Goal: Participate in discussion: Engage in conversation with other users on a specific topic

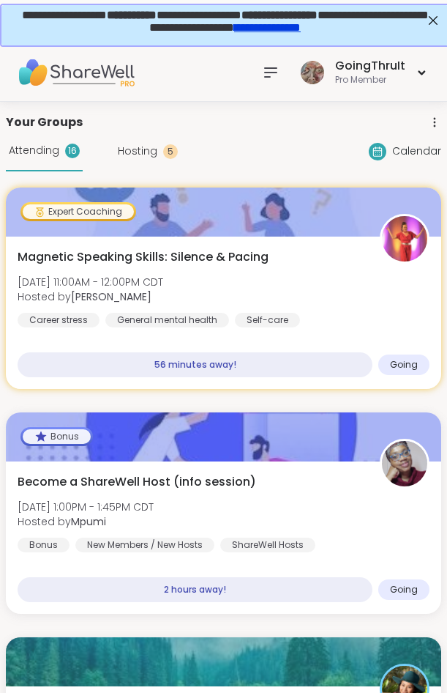
click at [382, 155] on icon at bounding box center [378, 151] width 8 height 8
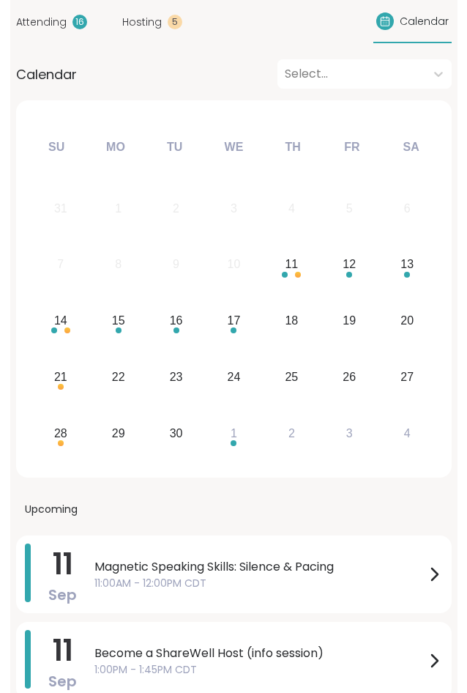
scroll to position [149, 0]
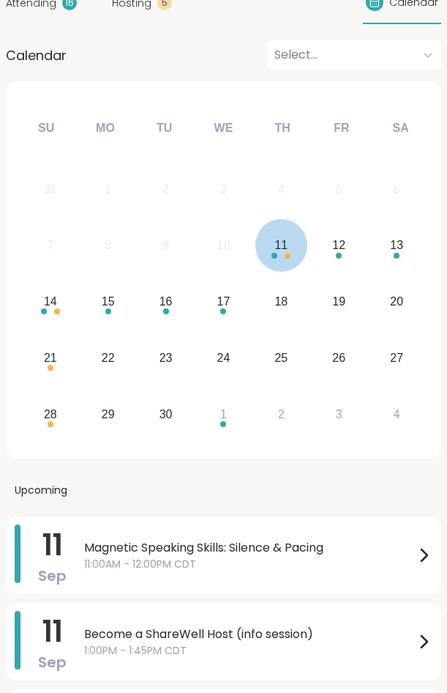
click at [281, 259] on div "11" at bounding box center [282, 245] width 53 height 53
click at [144, 556] on span "Magnetic Speaking Skills: Silence & Pacing" at bounding box center [249, 548] width 331 height 18
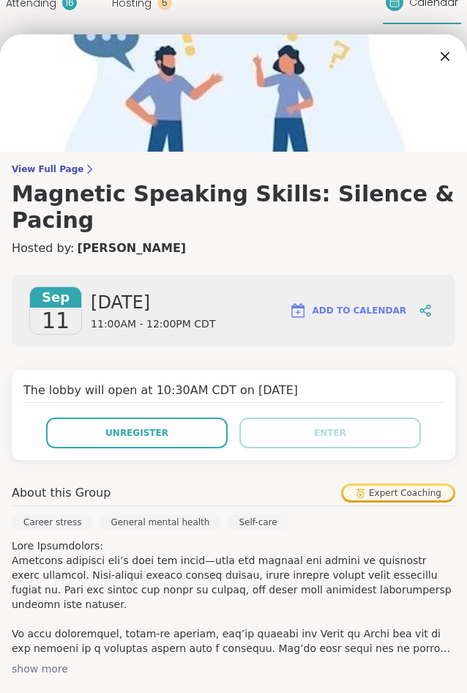
click at [251, 239] on h4 "Hosted by: Lisa_LaCroix" at bounding box center [234, 248] width 444 height 18
click at [224, 16] on div "Attending 16 Hosting 5 Calendar" at bounding box center [234, 3] width 456 height 42
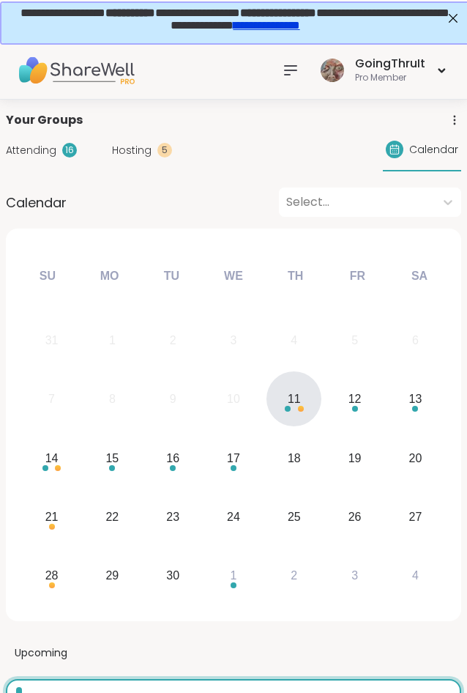
scroll to position [0, 0]
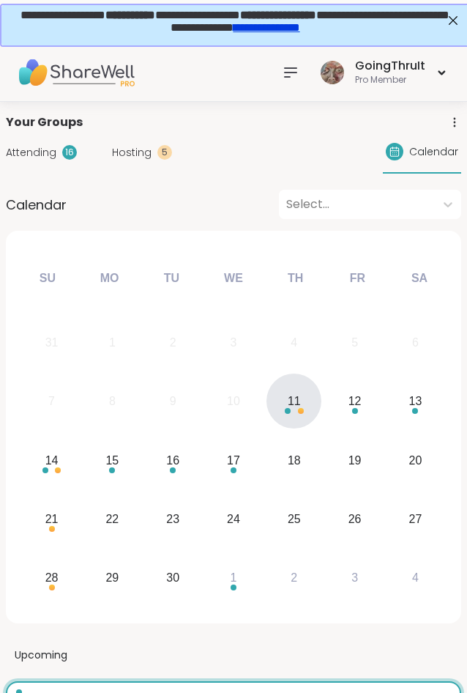
click at [294, 75] on icon at bounding box center [291, 73] width 18 height 18
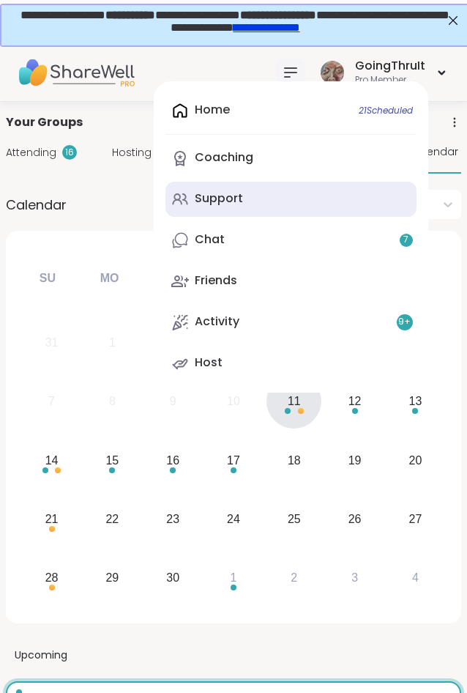
click at [222, 212] on link "Support" at bounding box center [291, 199] width 251 height 35
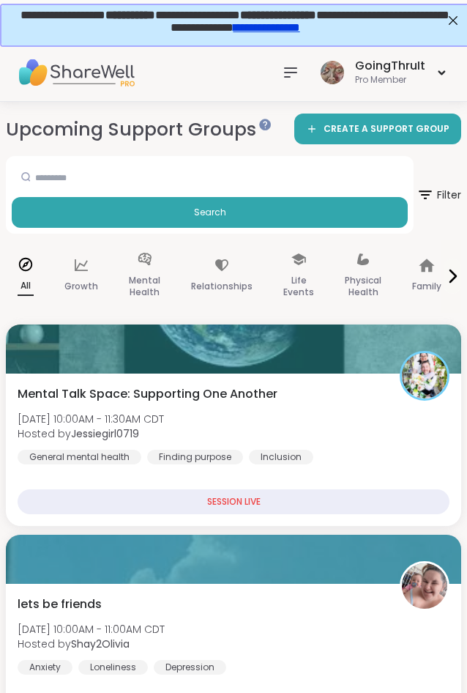
click at [295, 71] on icon at bounding box center [291, 73] width 18 height 18
click at [206, 69] on div "GoingThruIt Pro Member" at bounding box center [233, 72] width 467 height 59
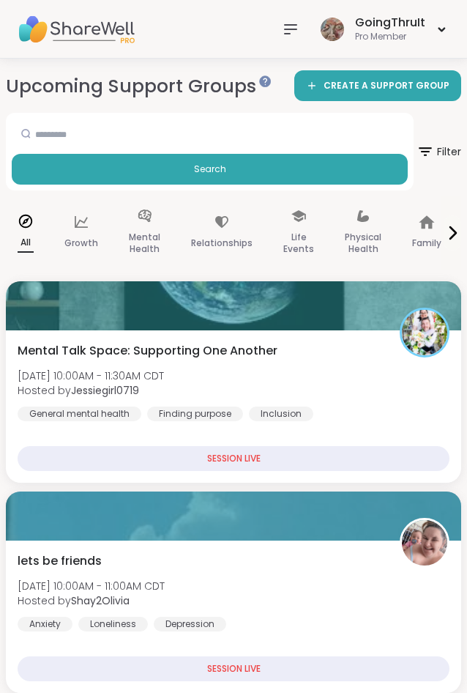
click at [289, 31] on icon at bounding box center [291, 30] width 18 height 18
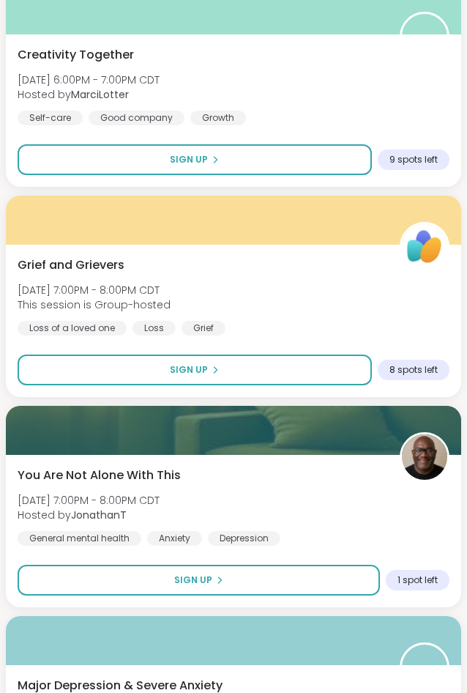
scroll to position [7215, 0]
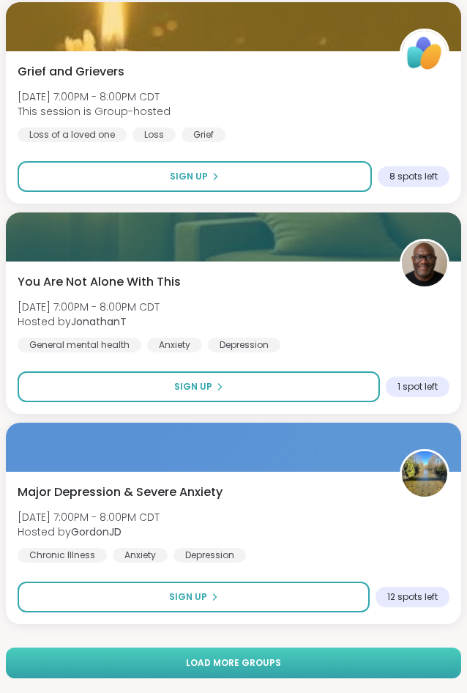
click at [299, 671] on button "Load more groups" at bounding box center [234, 662] width 456 height 31
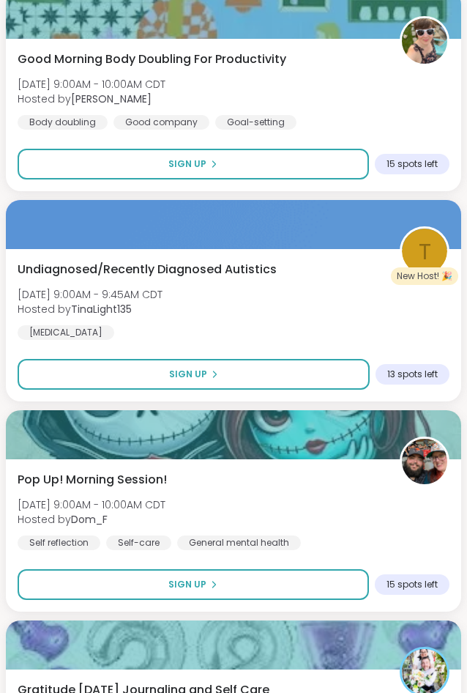
scroll to position [10950, 0]
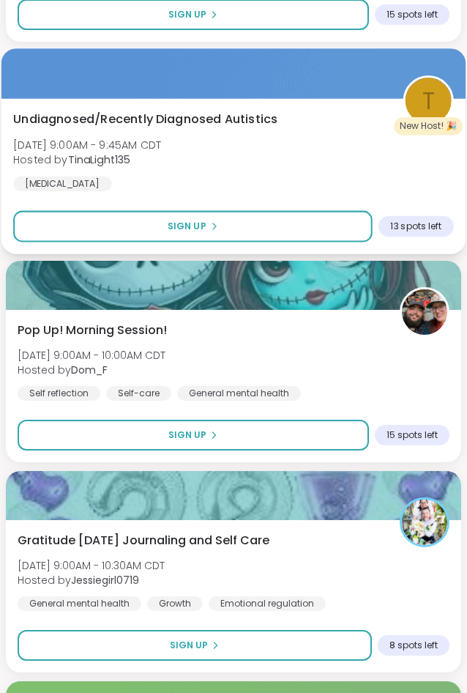
click at [171, 119] on span "Undiagnosed/Recently Diagnosed Autistics" at bounding box center [145, 120] width 264 height 18
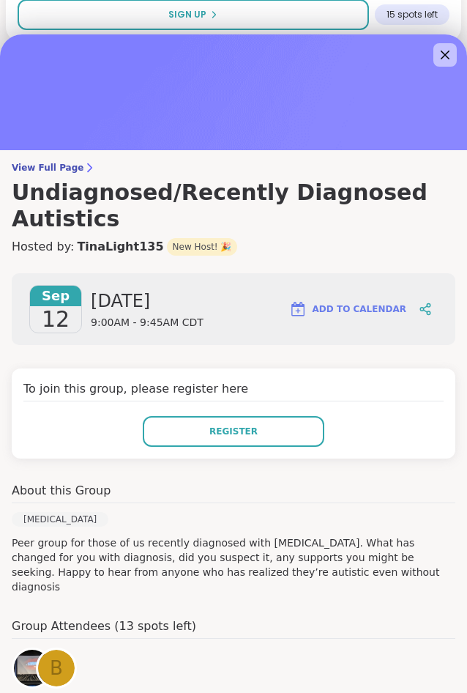
scroll to position [0, 0]
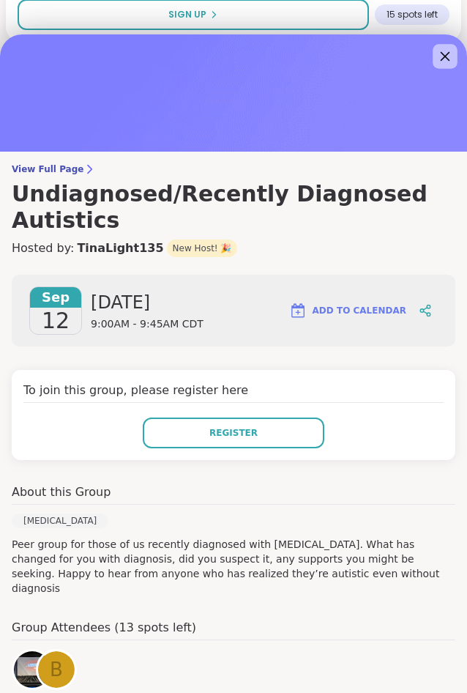
click at [447, 55] on icon at bounding box center [446, 57] width 10 height 10
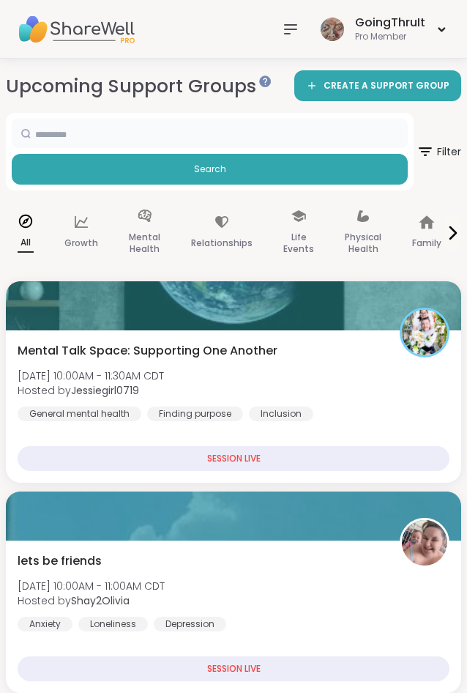
click at [184, 139] on input "text" at bounding box center [210, 133] width 396 height 29
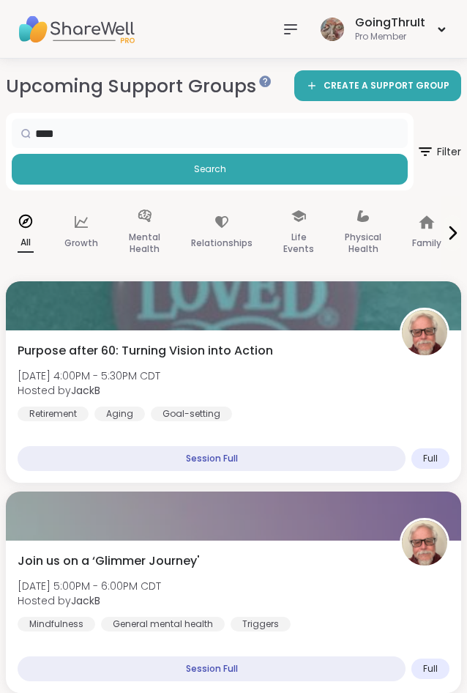
click at [62, 139] on input "****" at bounding box center [210, 133] width 396 height 29
type input "***"
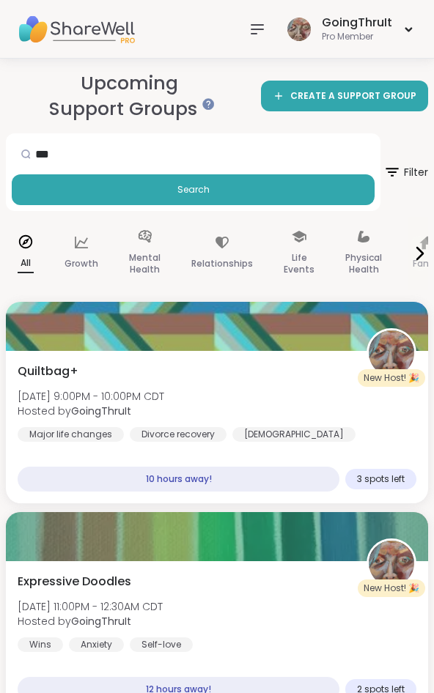
click at [75, 29] on img at bounding box center [76, 29] width 117 height 51
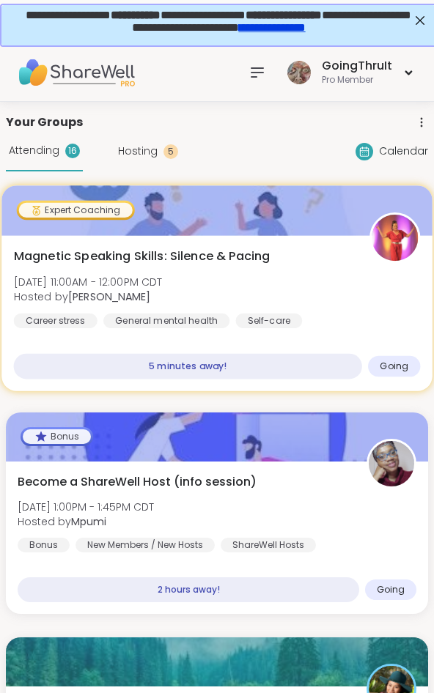
click at [133, 258] on span "Magnetic Speaking Skills: Silence & Pacing" at bounding box center [142, 257] width 256 height 18
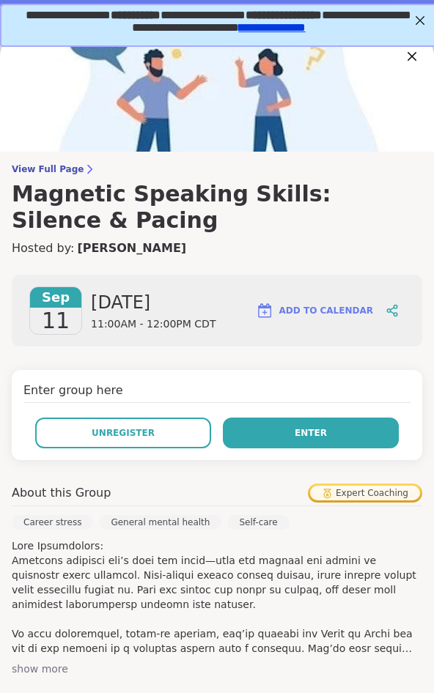
click at [244, 431] on button "Enter" at bounding box center [311, 432] width 176 height 31
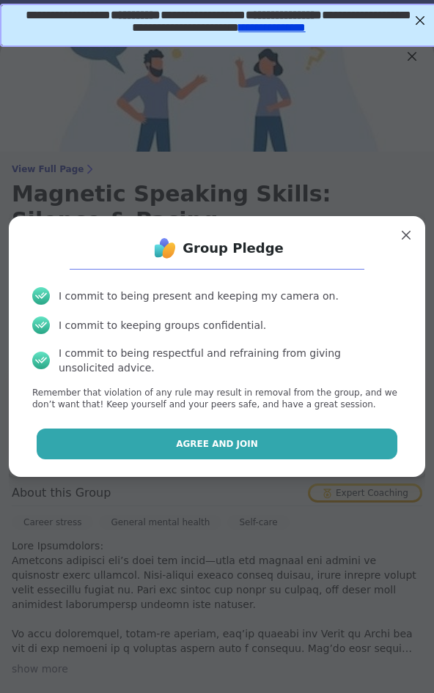
click at [231, 437] on span "Agree and Join" at bounding box center [217, 443] width 82 height 13
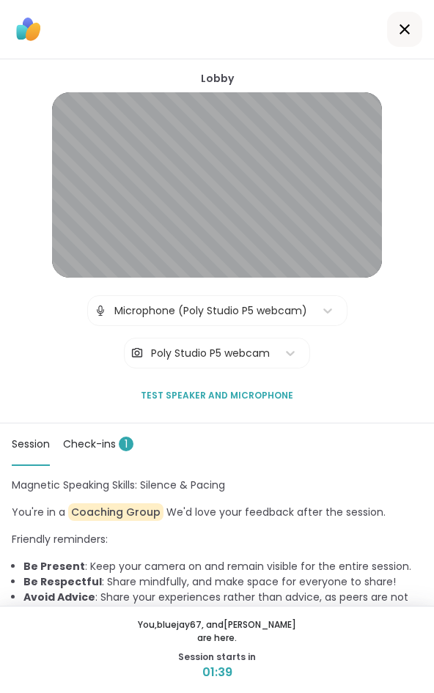
click at [395, 367] on div "Lobby | Microphone (Poly Studio P5 webcam) | Poly Studio P5 webcam Test speaker…" at bounding box center [217, 241] width 434 height 364
click at [371, 443] on div "Session Check-ins 1 Chat" at bounding box center [217, 444] width 434 height 42
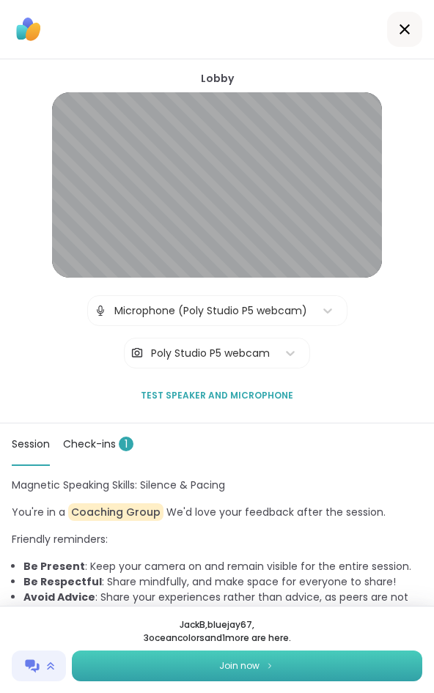
click at [251, 657] on button "Join now" at bounding box center [247, 665] width 350 height 31
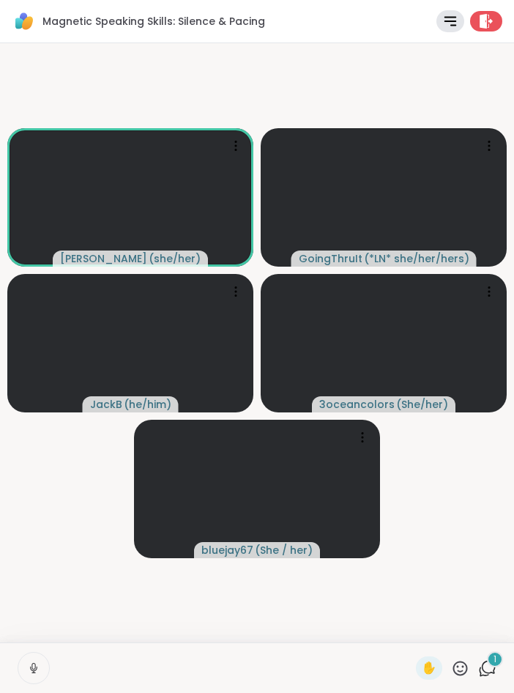
click at [46, 662] on button at bounding box center [33, 668] width 31 height 31
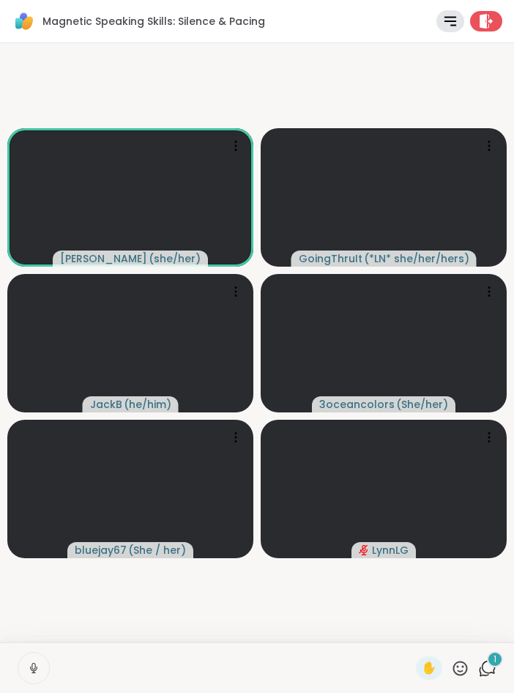
click at [447, 669] on icon at bounding box center [460, 668] width 18 height 18
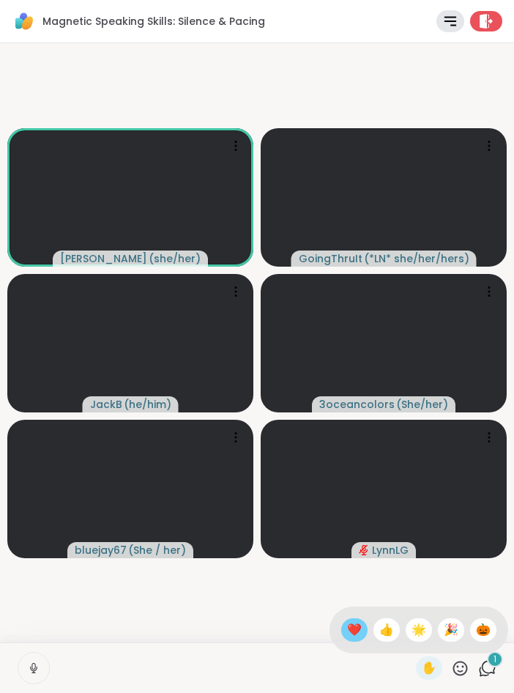
click at [349, 634] on span "❤️" at bounding box center [354, 630] width 15 height 18
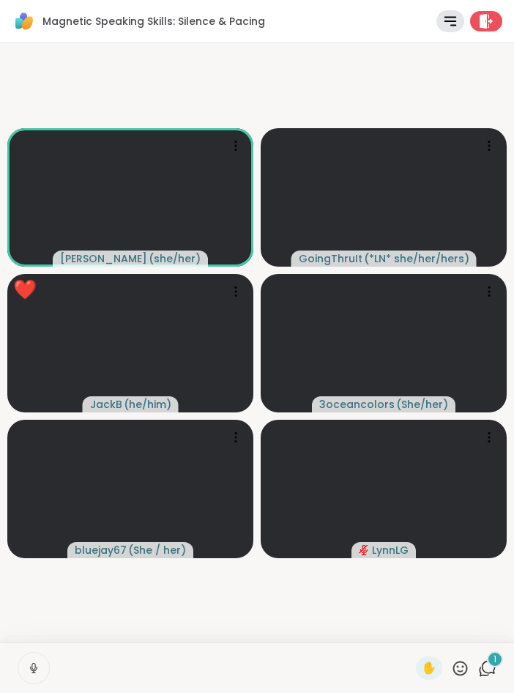
click at [447, 663] on icon at bounding box center [460, 668] width 18 height 18
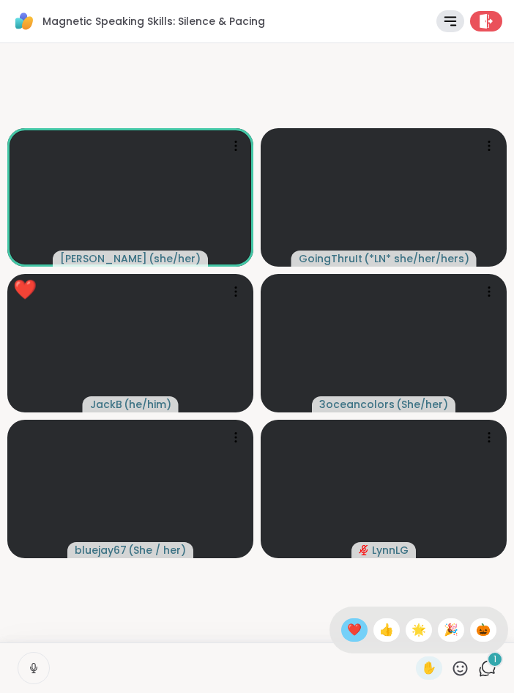
click at [341, 626] on div "❤️" at bounding box center [354, 629] width 26 height 23
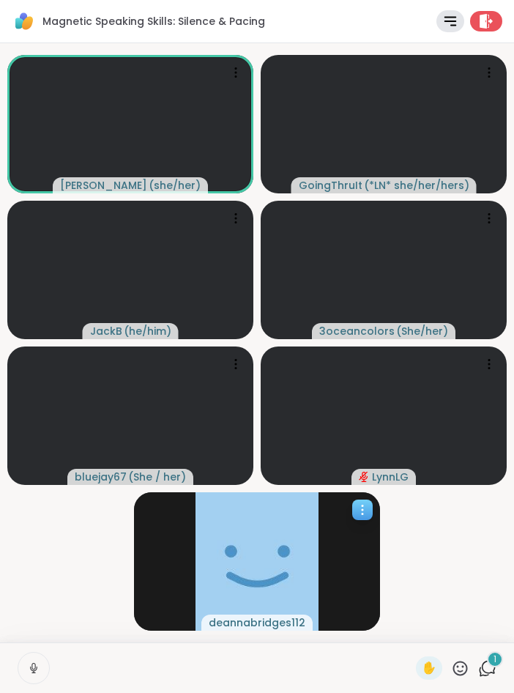
drag, startPoint x: 333, startPoint y: 498, endPoint x: 321, endPoint y: 522, distance: 27.2
click at [321, 522] on div "deannabridges112" at bounding box center [257, 561] width 246 height 138
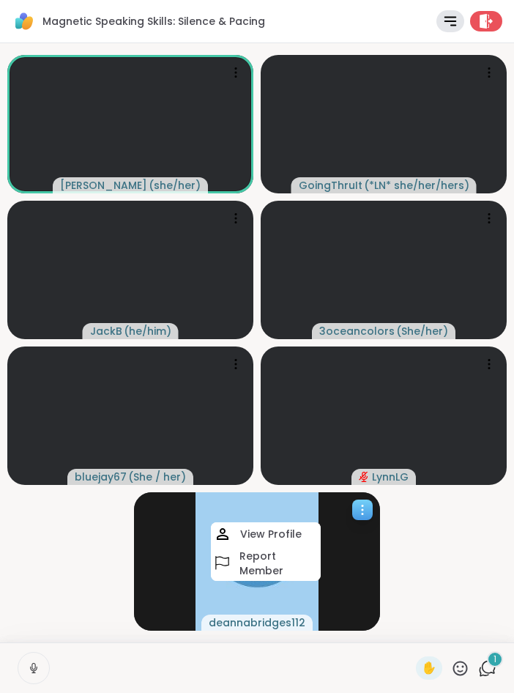
drag, startPoint x: 167, startPoint y: 514, endPoint x: 167, endPoint y: 572, distance: 57.9
click at [167, 572] on div "deannabridges112" at bounding box center [257, 561] width 246 height 138
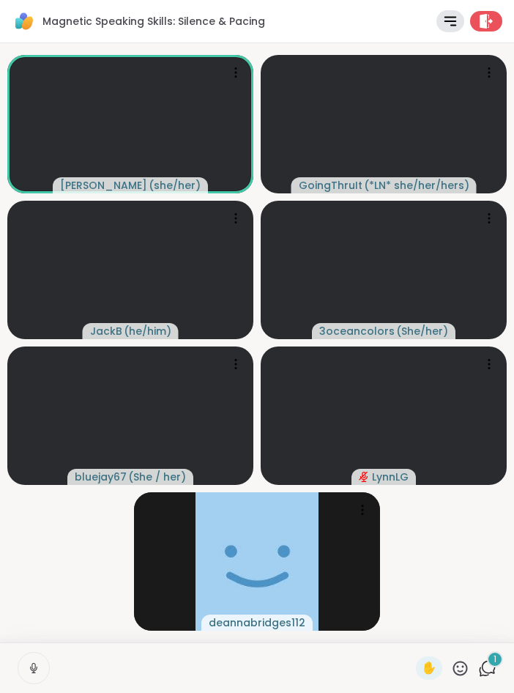
click at [441, 601] on video-player-container "Lisa_LaCroix ( she/her ) GoingThruIt ( *LN* she/her/hers ) JackB ( he/him ) 3oc…" at bounding box center [257, 342] width 497 height 587
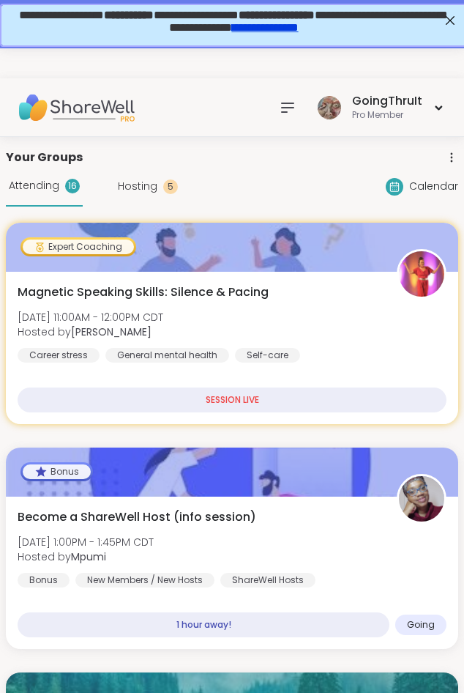
click at [293, 115] on icon at bounding box center [288, 108] width 18 height 18
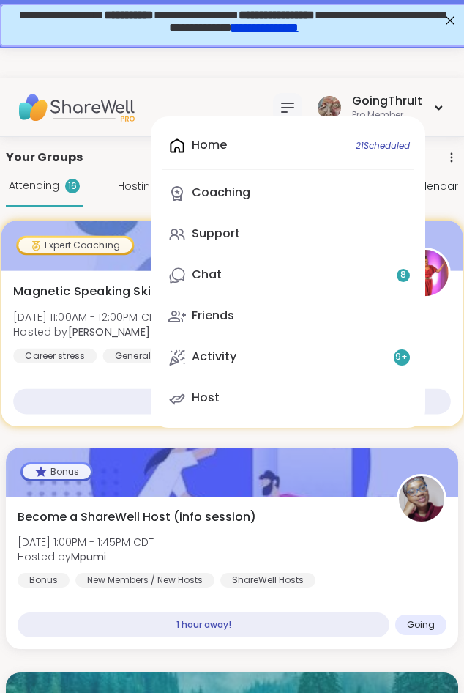
click at [242, 266] on link "Chat 8" at bounding box center [288, 275] width 251 height 35
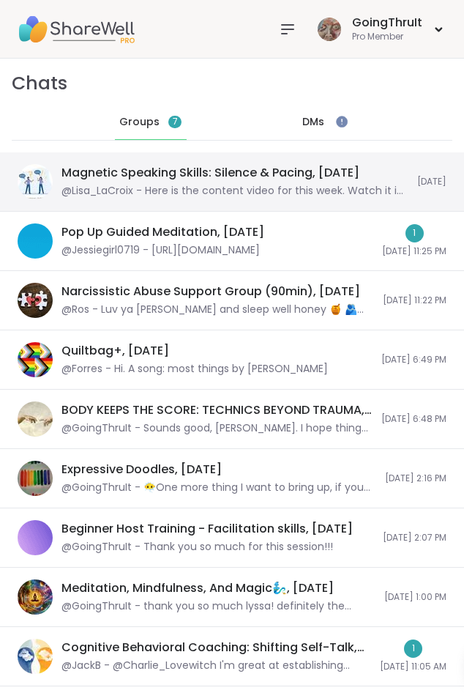
click at [158, 166] on div "Magnetic Speaking Skills: Silence & Pacing, Sep 11" at bounding box center [211, 173] width 298 height 16
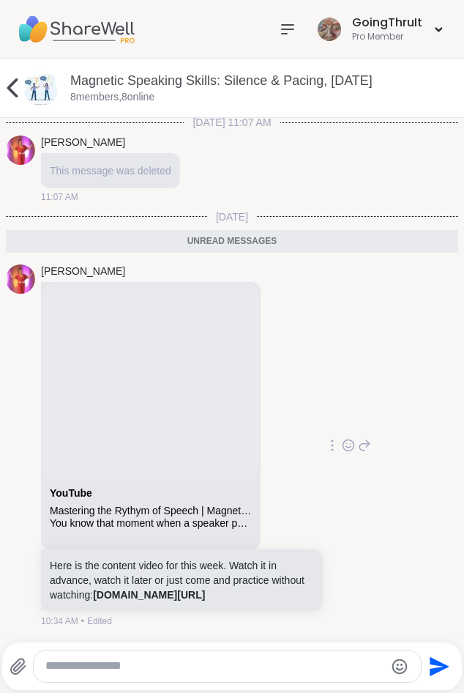
click at [178, 666] on textarea "Type your message" at bounding box center [214, 665] width 339 height 15
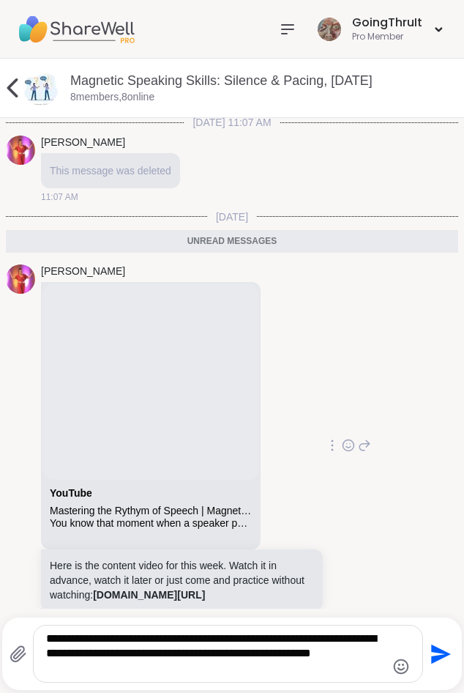
type textarea "**********"
click at [439, 661] on icon "Send" at bounding box center [439, 653] width 23 height 23
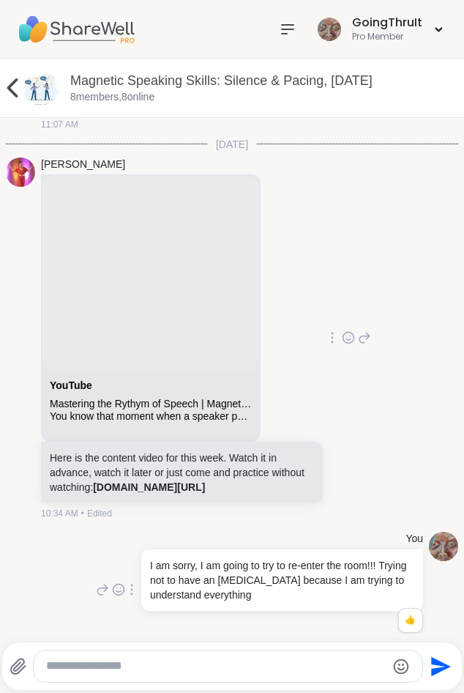
scroll to position [97, 0]
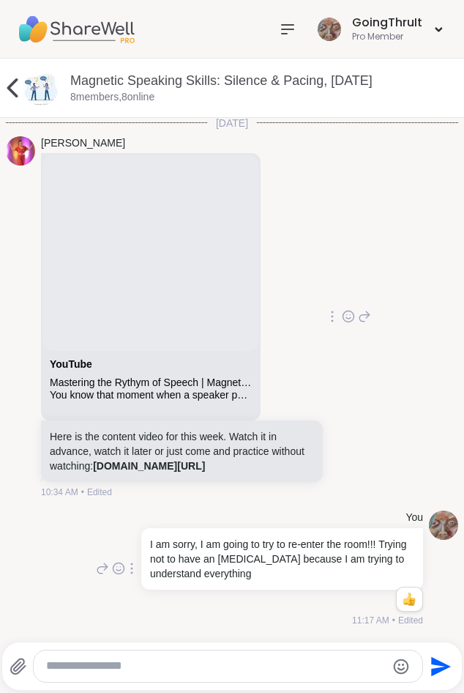
click at [335, 670] on textarea "Type your message" at bounding box center [215, 665] width 339 height 15
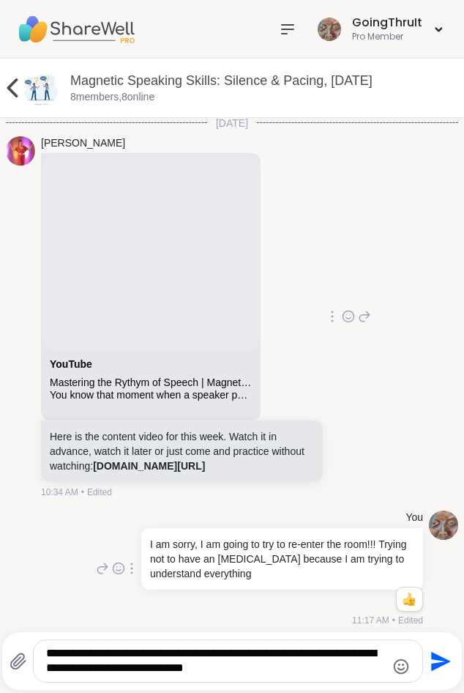
type textarea "**********"
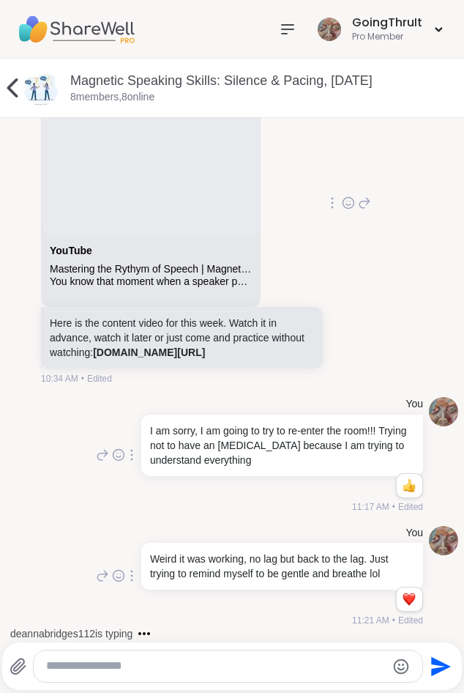
scroll to position [288, 0]
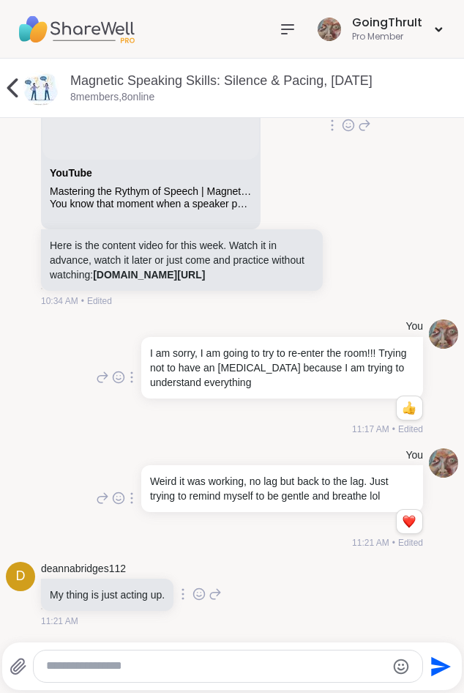
click at [205, 595] on icon at bounding box center [199, 594] width 11 height 11
click at [173, 571] on div "Select Reaction: Sad" at bounding box center [166, 570] width 13 height 13
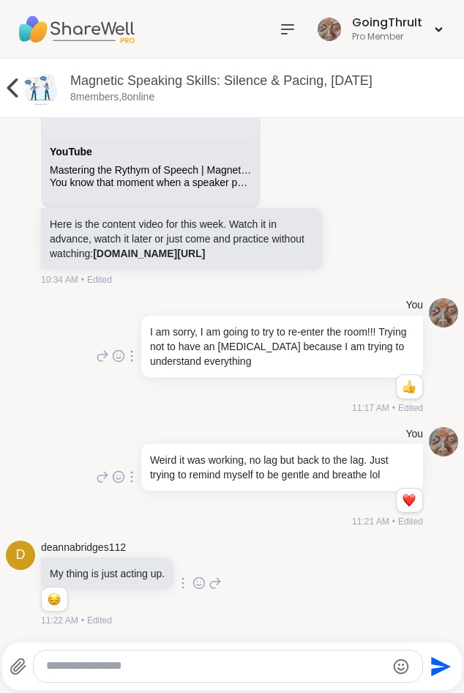
click at [134, 668] on textarea "Type your message" at bounding box center [215, 665] width 339 height 15
type textarea "**********"
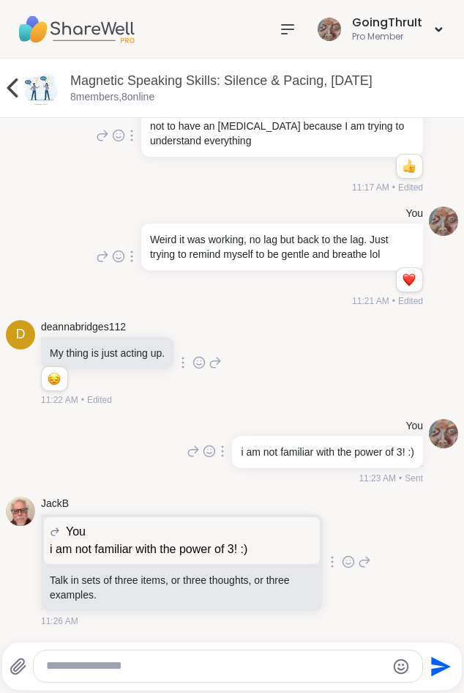
scroll to position [529, 0]
click at [241, 669] on textarea "Type your message" at bounding box center [215, 665] width 339 height 15
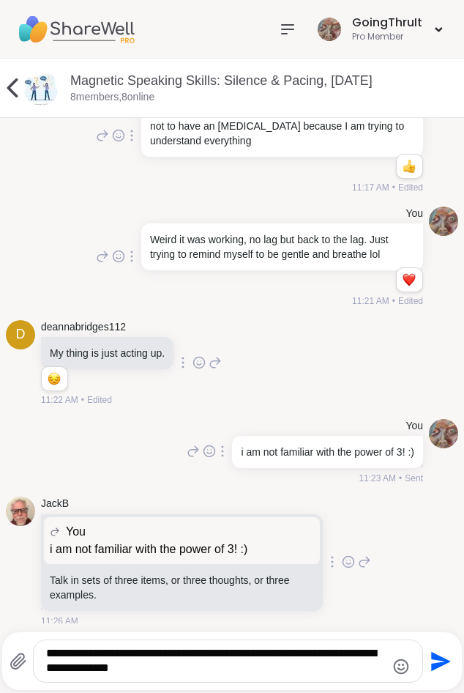
type textarea "**********"
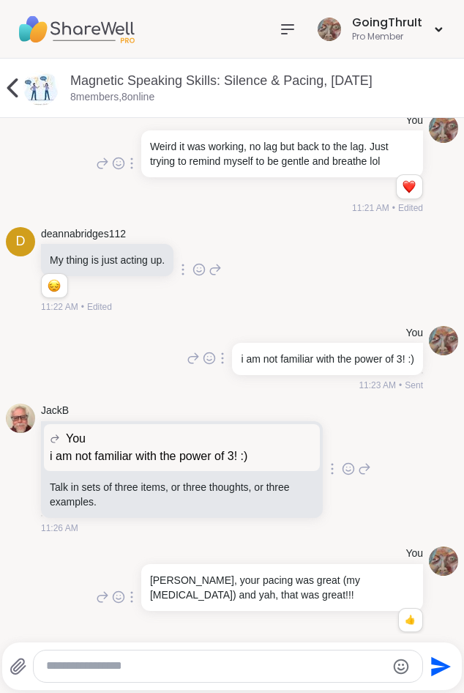
scroll to position [643, 0]
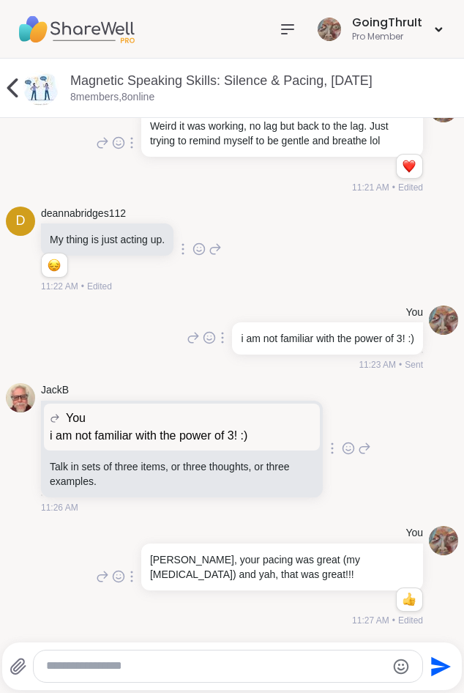
click at [10, 85] on icon at bounding box center [12, 87] width 11 height 19
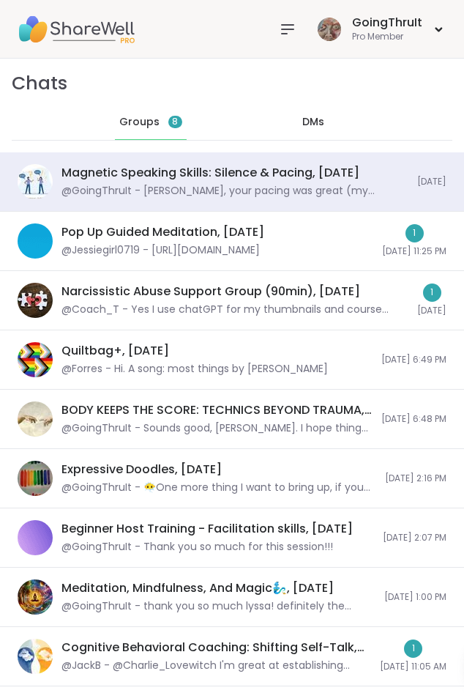
scroll to position [716, 0]
click at [316, 116] on div "DMs" at bounding box center [314, 122] width 72 height 35
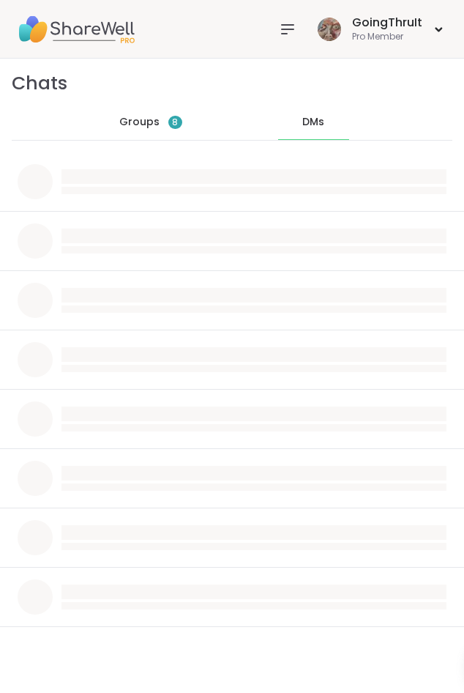
scroll to position [0, 0]
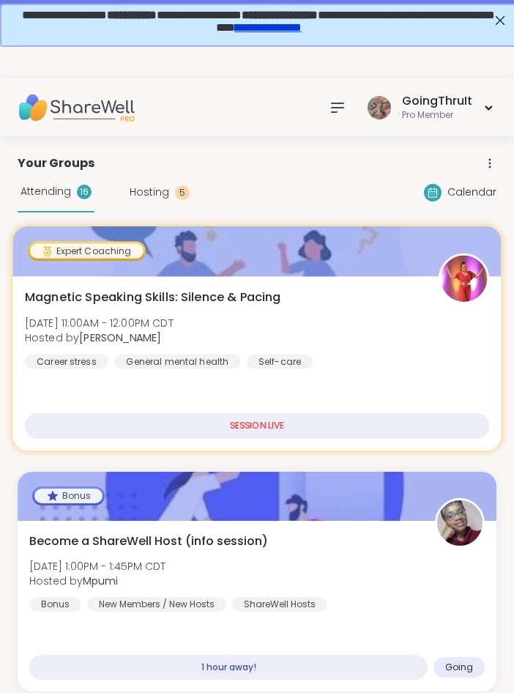
click at [252, 318] on div "Magnetic Speaking Skills: Silence & Pacing Thu, Sep 11 | 11:00AM - 12:00PM CDT …" at bounding box center [257, 329] width 464 height 81
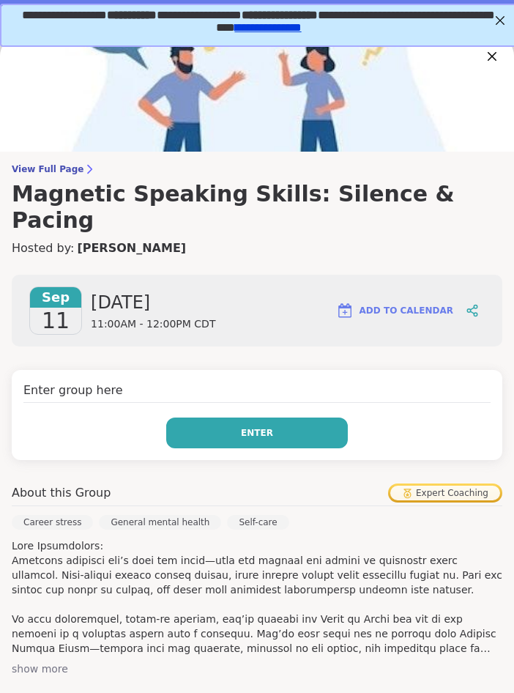
click at [252, 417] on button "Enter" at bounding box center [257, 432] width 182 height 31
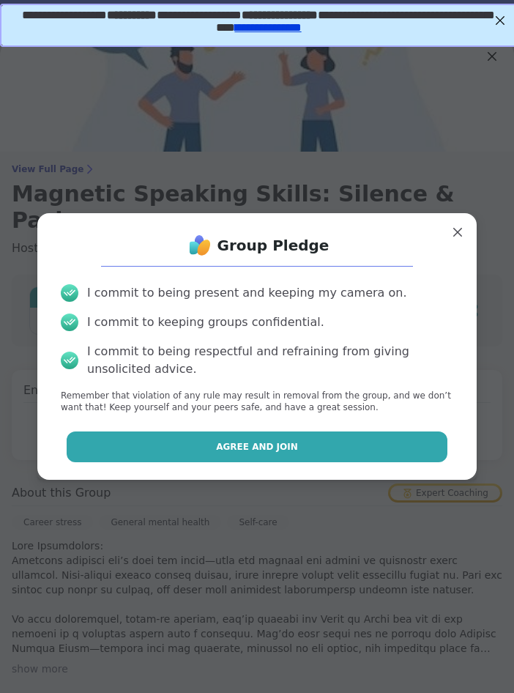
click at [284, 453] on span "Agree and Join" at bounding box center [257, 446] width 82 height 13
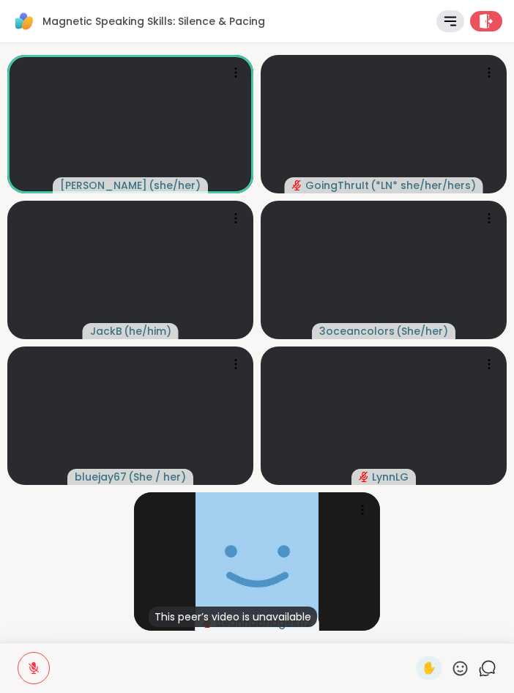
click at [80, 525] on video-player-container "Lisa_LaCroix ( she/her ) GoingThruIt ( *LN* she/her/hers ) JackB ( he/him ) 3oc…" at bounding box center [257, 342] width 497 height 587
click at [462, 666] on icon at bounding box center [460, 668] width 15 height 15
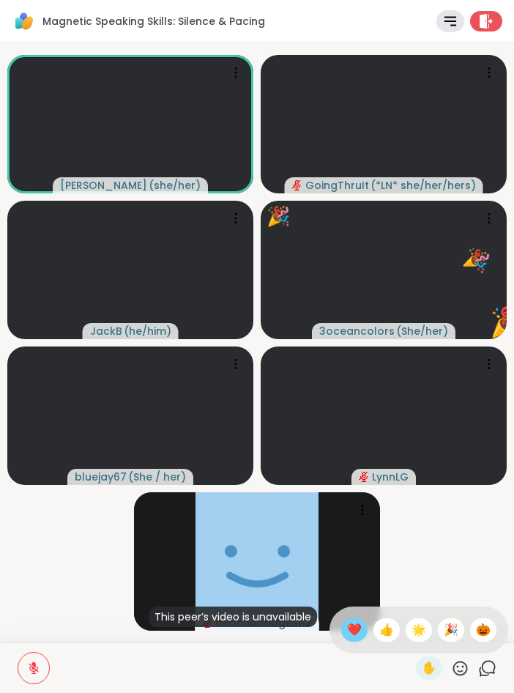
click at [350, 637] on span "❤️" at bounding box center [354, 630] width 15 height 18
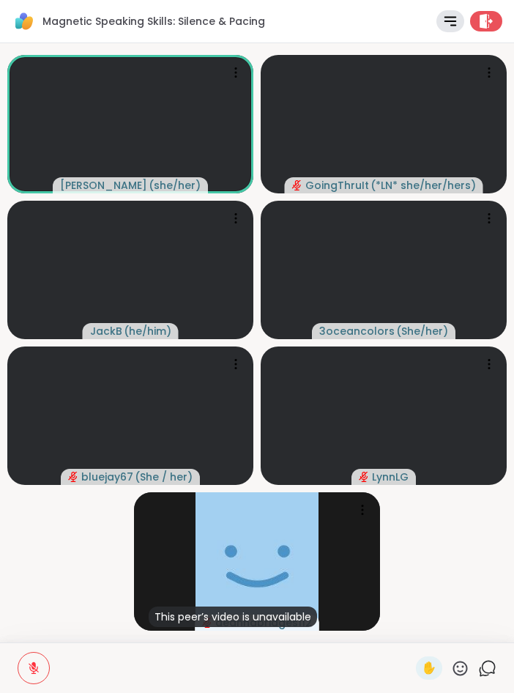
click at [89, 565] on video-player-container "Lisa_LaCroix ( she/her ) GoingThruIt ( *LN* she/her/hers ) JackB ( he/him ) 3oc…" at bounding box center [257, 342] width 497 height 587
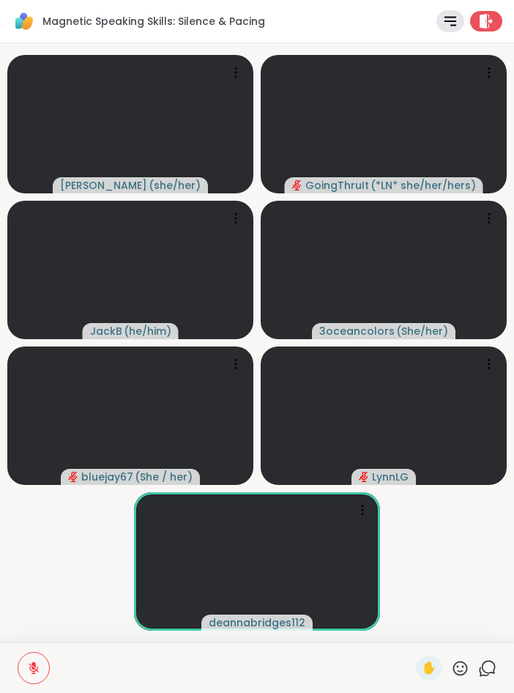
click at [59, 582] on video-player-container "Lisa_LaCroix ( she/her ) GoingThruIt ( *LN* she/her/hers ) JackB ( he/him ) 3oc…" at bounding box center [257, 342] width 497 height 587
click at [219, 620] on span "deannabridges112" at bounding box center [257, 622] width 97 height 15
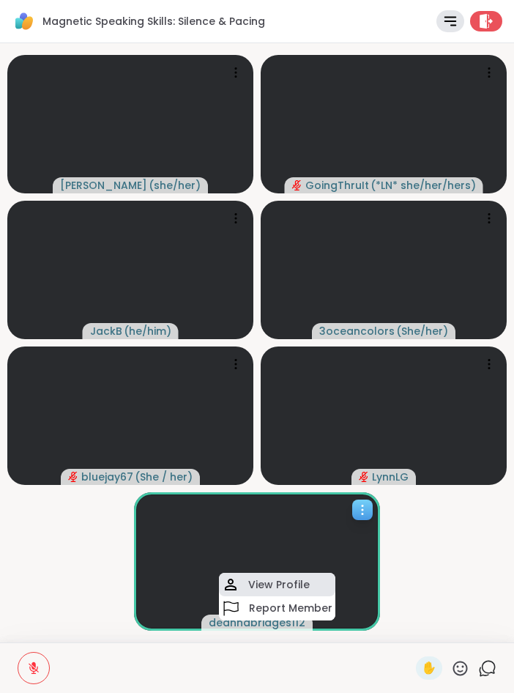
click at [268, 586] on h4 "View Profile" at bounding box center [279, 584] width 62 height 15
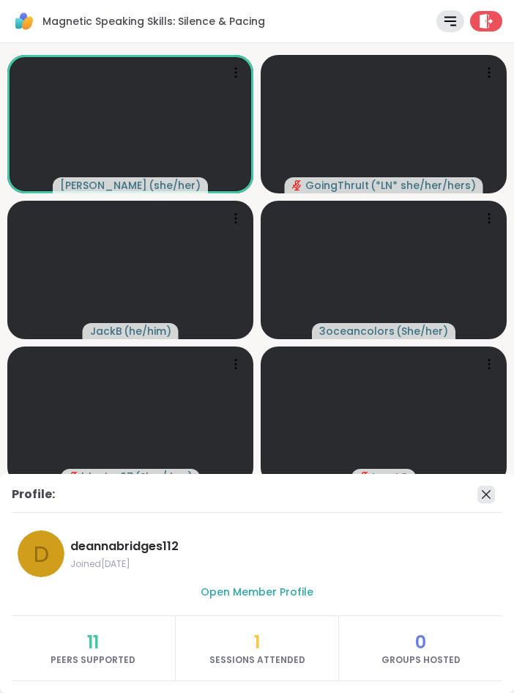
click at [484, 493] on icon at bounding box center [486, 495] width 18 height 18
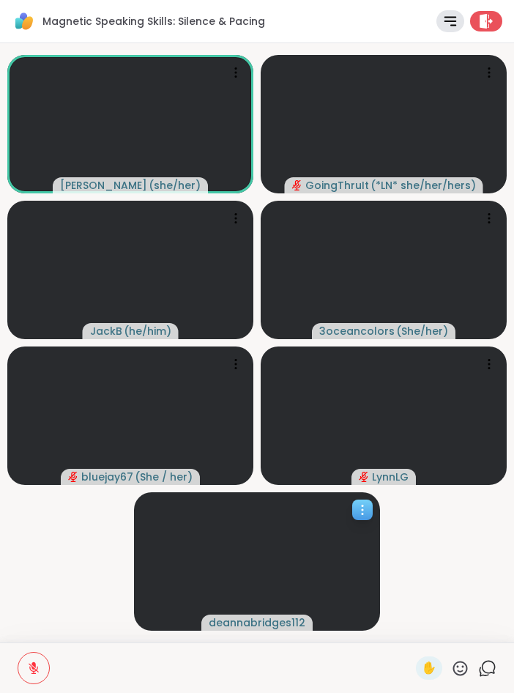
click at [472, 535] on video-player-container "Lisa_LaCroix ( she/her ) GoingThruIt ( *LN* she/her/hers ) JackB ( he/him ) 3oc…" at bounding box center [257, 342] width 497 height 587
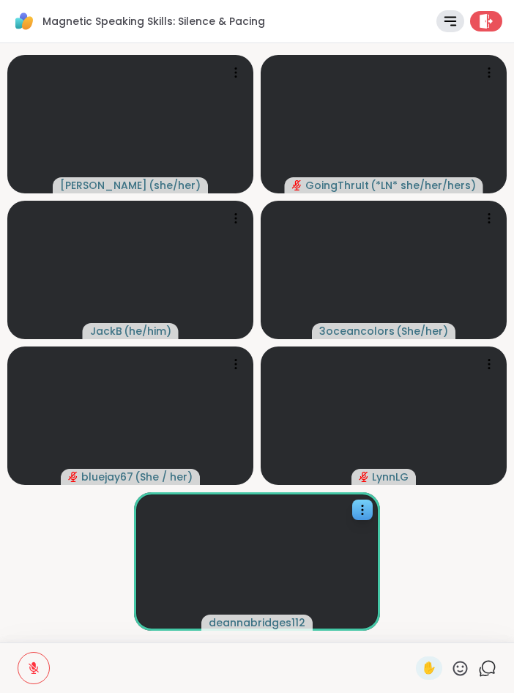
click at [76, 532] on video-player-container "Lisa_LaCroix ( she/her ) GoingThruIt ( *LN* she/her/hers ) JackB ( he/him ) 3oc…" at bounding box center [257, 342] width 497 height 587
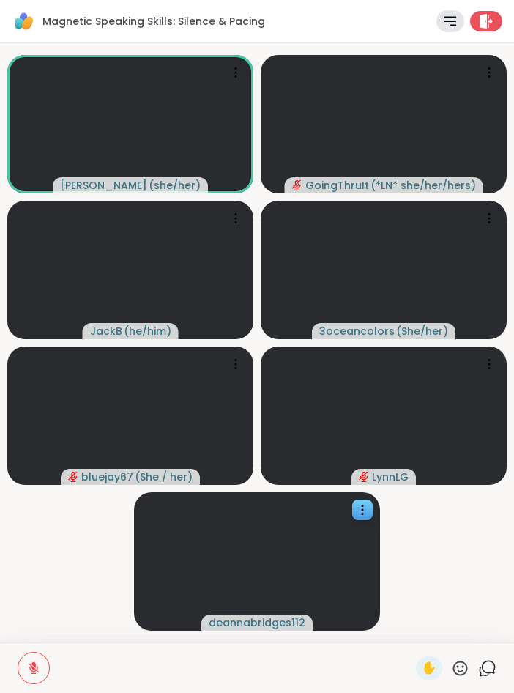
click at [94, 570] on video-player-container "Lisa_LaCroix ( she/her ) GoingThruIt ( *LN* she/her/hers ) JackB ( he/him ) 3oc…" at bounding box center [257, 342] width 497 height 587
click at [81, 535] on video-player-container "Lisa_LaCroix ( she/her ) GoingThruIt ( *LN* she/her/hers ) JackB ( he/him ) 3oc…" at bounding box center [257, 342] width 497 height 587
click at [428, 669] on span "✋" at bounding box center [429, 668] width 15 height 18
click at [428, 569] on video-player-container "Lisa_LaCroix ( she/her ) GoingThruIt ( *LN* she/her/hers ) JackB ( he/him ) 3oc…" at bounding box center [257, 342] width 497 height 587
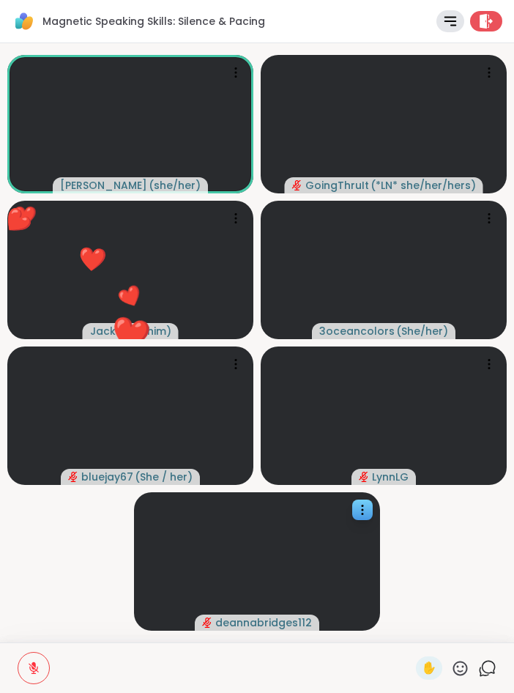
click at [456, 673] on icon at bounding box center [460, 668] width 15 height 15
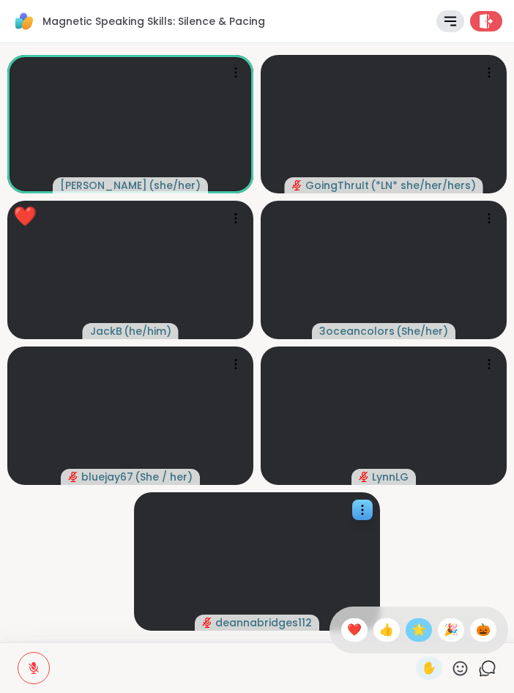
click at [422, 625] on span "🌟" at bounding box center [419, 630] width 15 height 18
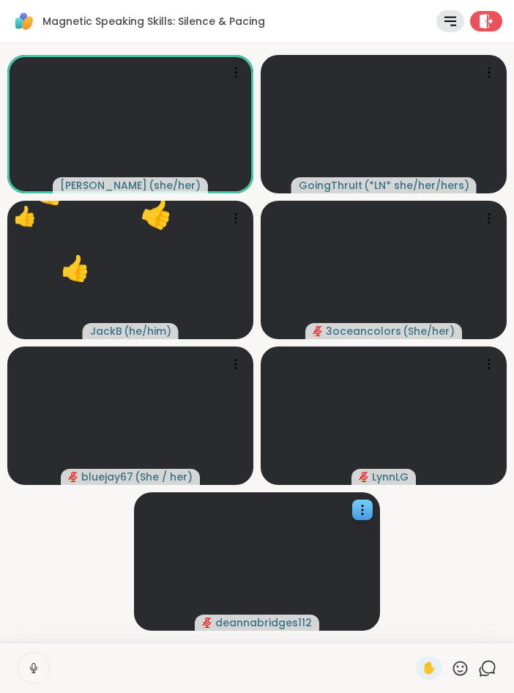
click at [103, 560] on video-player-container "Lisa_LaCroix ( she/her ) GoingThruIt ( *LN* she/her/hers ) 👍 JackB ( he/him ) 👍…" at bounding box center [257, 342] width 497 height 587
click at [51, 559] on video-player-container "Lisa_LaCroix ( she/her ) GoingThruIt ( *LN* she/her/hers ) 👍 JackB ( he/him ) 👍…" at bounding box center [257, 342] width 497 height 587
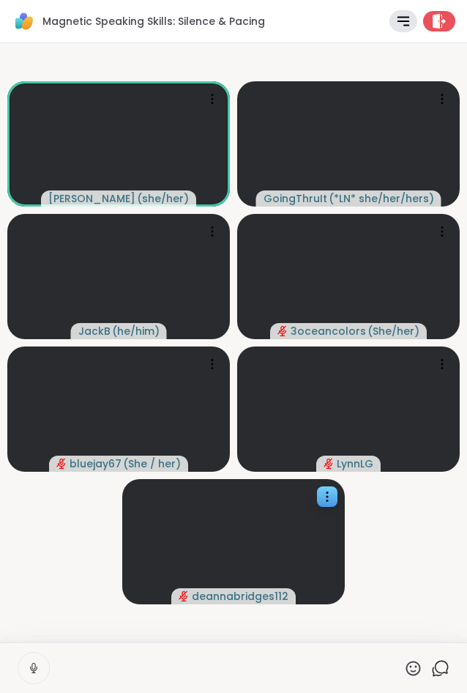
click at [38, 662] on icon at bounding box center [33, 667] width 13 height 13
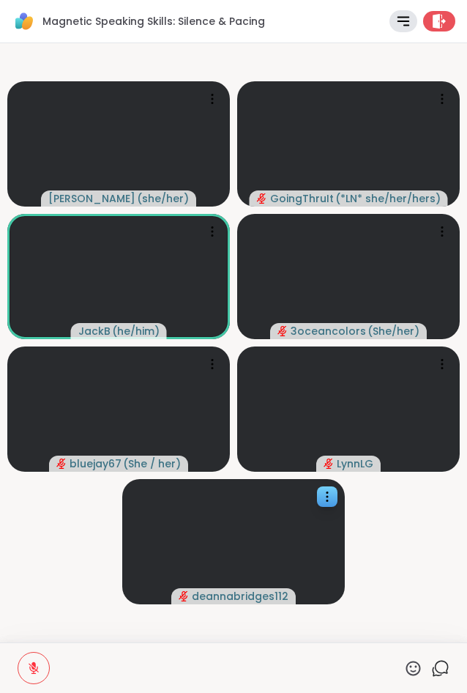
click at [76, 541] on video-player-container "Lisa_LaCroix ( she/her ) GoingThruIt ( *LN* she/her/hers ) JackB ( he/him ) 3oc…" at bounding box center [234, 342] width 450 height 587
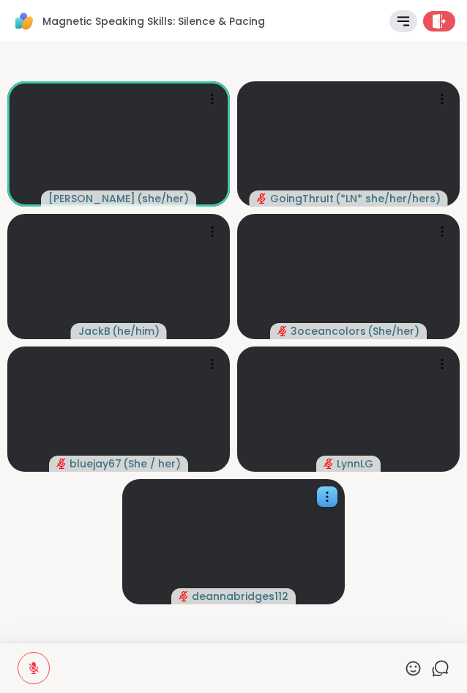
click at [76, 541] on video-player-container "Lisa_LaCroix ( she/her ) GoingThruIt ( *LN* she/her/hers ) JackB ( he/him ) 3oc…" at bounding box center [234, 342] width 450 height 587
click at [61, 551] on video-player-container "Lisa_LaCroix ( she/her ) GoingThruIt ( *LN* she/her/hers ) JackB ( he/him ) 3oc…" at bounding box center [234, 342] width 450 height 587
click at [67, 548] on video-player-container "Lisa_LaCroix ( she/her ) GoingThruIt ( *LN* she/her/hers ) JackB ( he/him ) 3oc…" at bounding box center [234, 342] width 450 height 587
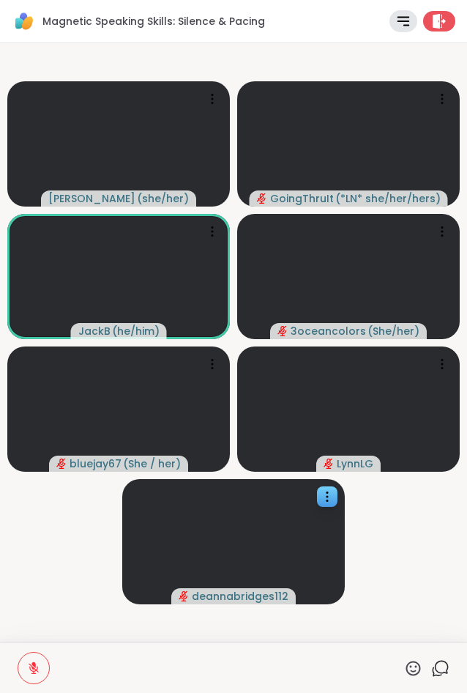
click at [65, 559] on video-player-container "Lisa_LaCroix ( she/her ) GoingThruIt ( *LN* she/her/hers ) JackB ( he/him ) 3oc…" at bounding box center [234, 342] width 450 height 587
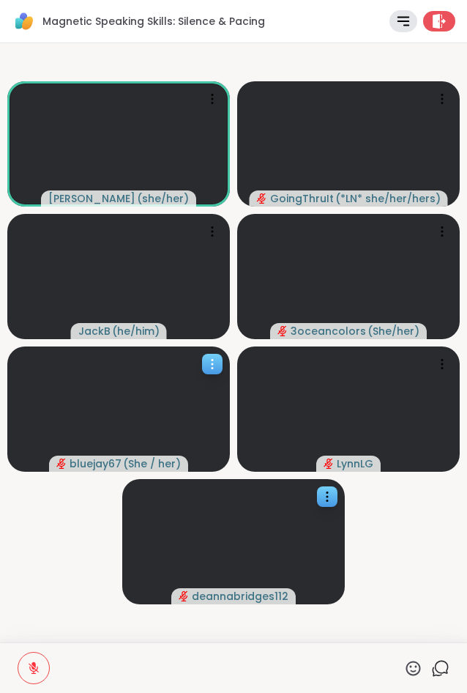
click at [86, 464] on span "bluejay67" at bounding box center [96, 463] width 52 height 15
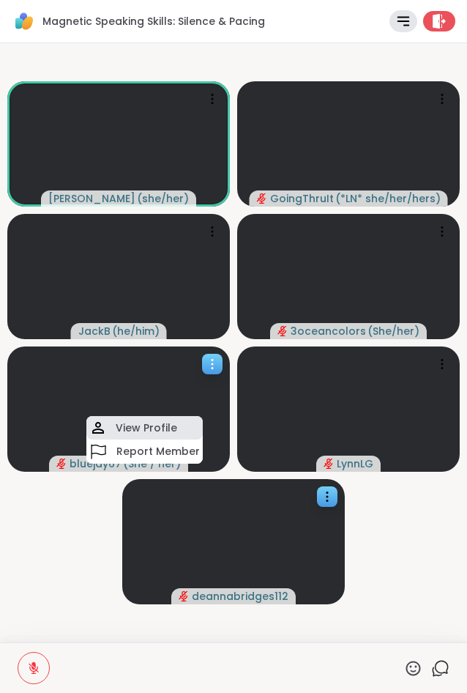
click at [133, 431] on h4 "View Profile" at bounding box center [147, 427] width 62 height 15
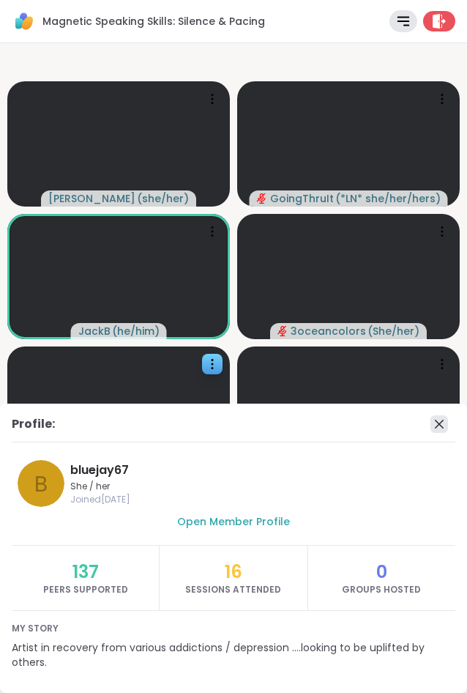
click at [446, 427] on icon at bounding box center [440, 424] width 18 height 18
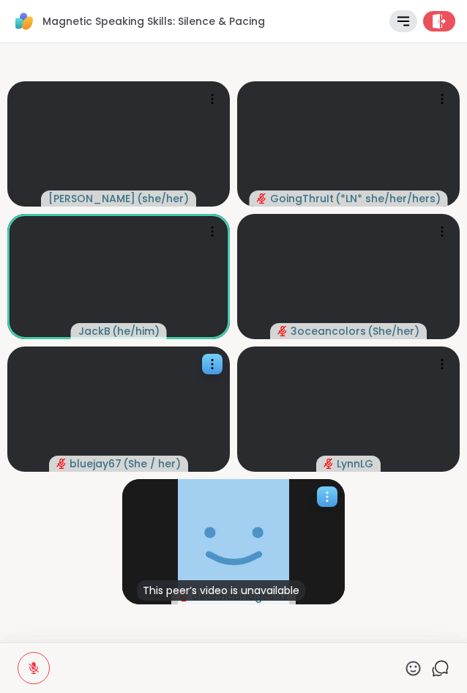
click at [226, 598] on div "This peer’s video is unavailable" at bounding box center [221, 590] width 168 height 21
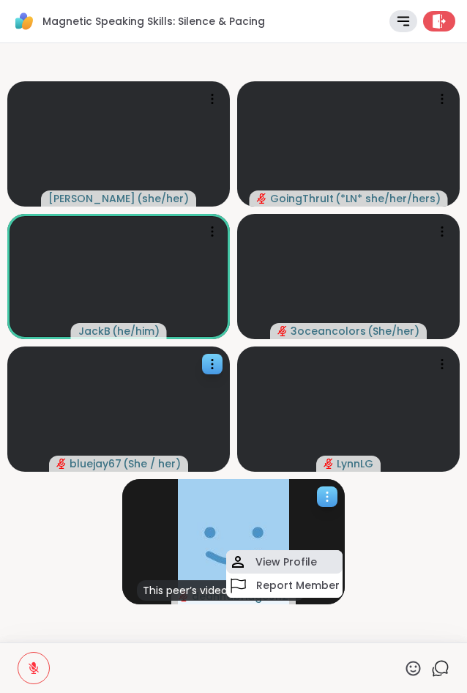
click at [280, 560] on h4 "View Profile" at bounding box center [287, 561] width 62 height 15
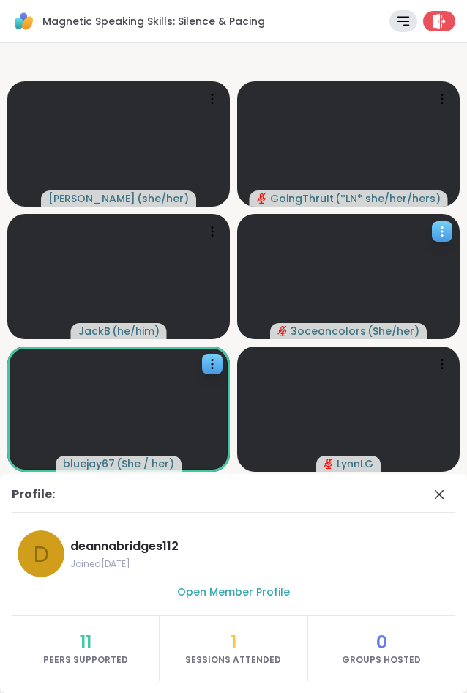
click at [342, 295] on div at bounding box center [348, 276] width 223 height 125
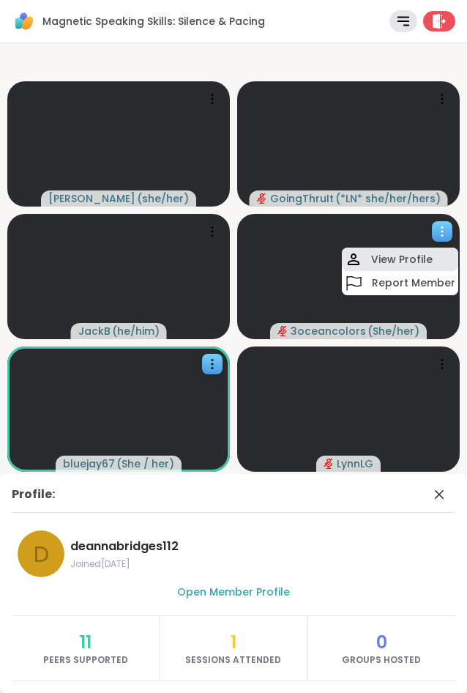
click at [385, 261] on h4 "View Profile" at bounding box center [402, 259] width 62 height 15
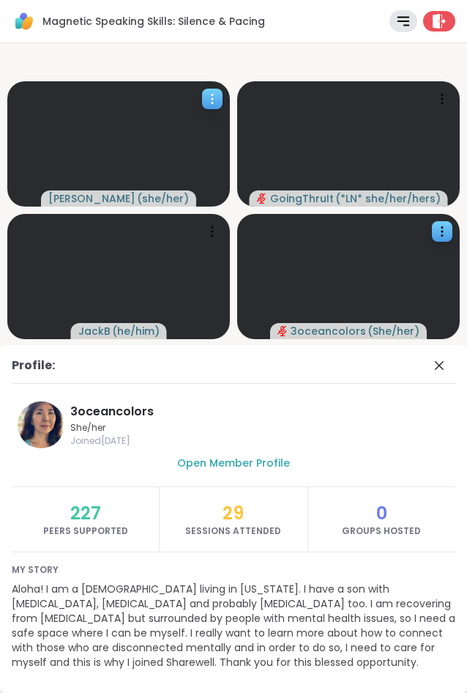
click at [118, 130] on div at bounding box center [118, 143] width 223 height 125
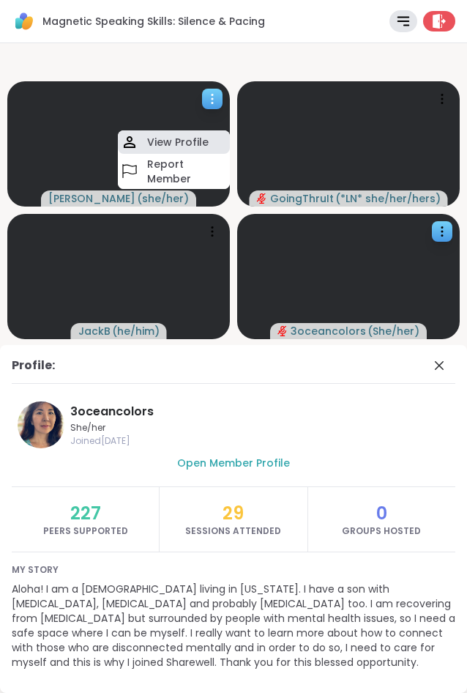
click at [148, 138] on h4 "View Profile" at bounding box center [178, 142] width 62 height 15
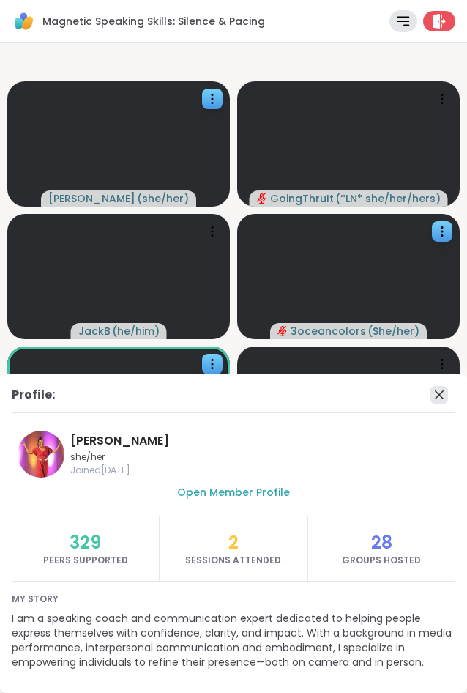
click at [442, 394] on icon at bounding box center [440, 395] width 18 height 18
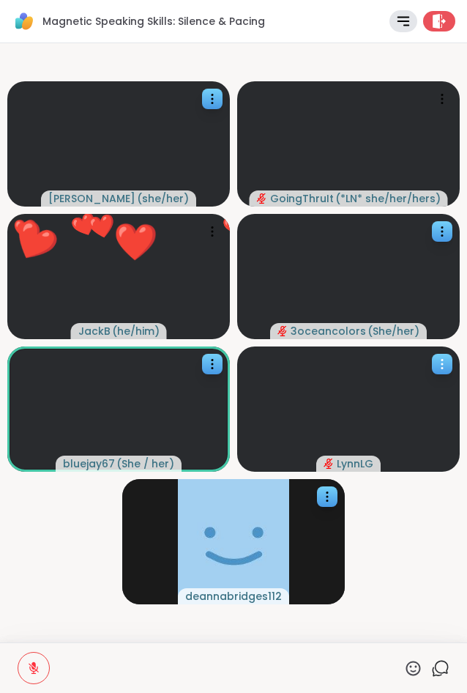
click at [366, 407] on div at bounding box center [348, 408] width 223 height 125
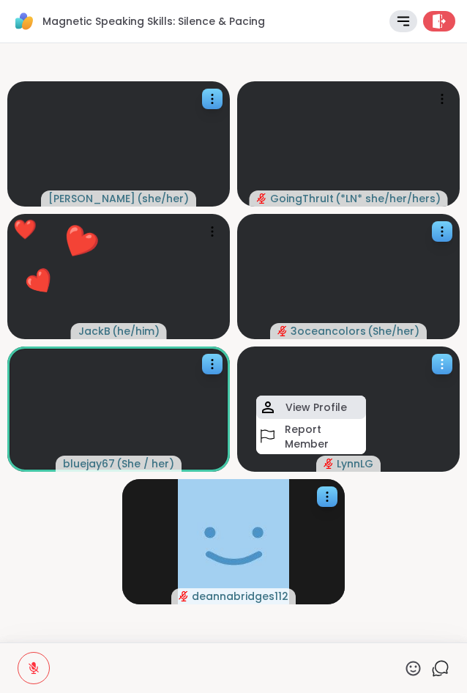
click at [343, 409] on h4 "View Profile" at bounding box center [317, 407] width 62 height 15
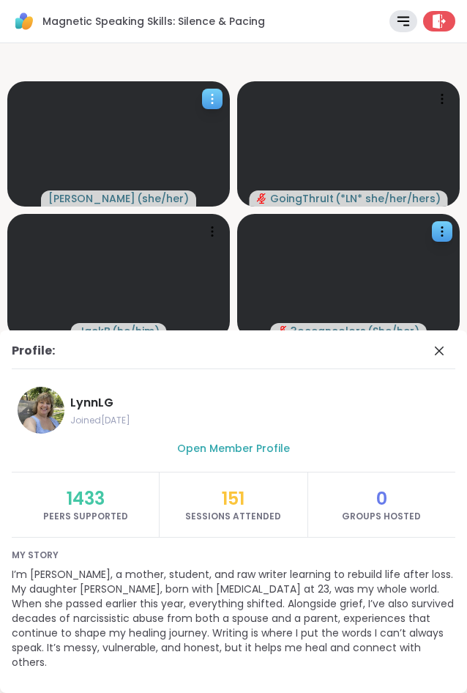
click at [96, 194] on span "Lisa_LaCroix" at bounding box center [91, 198] width 87 height 15
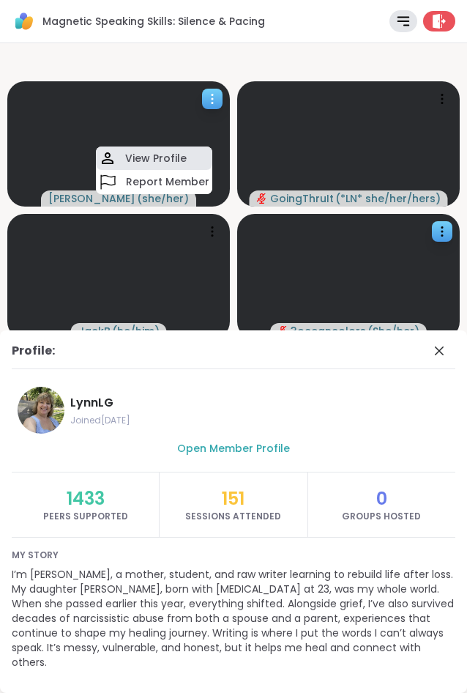
click at [136, 161] on h4 "View Profile" at bounding box center [156, 158] width 62 height 15
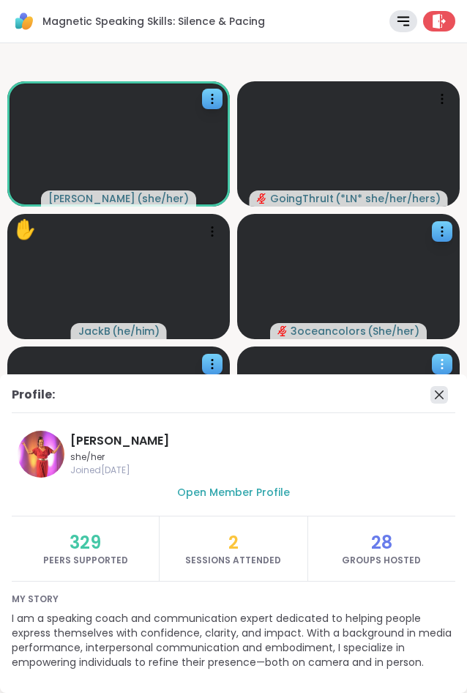
click at [434, 393] on icon at bounding box center [440, 395] width 18 height 18
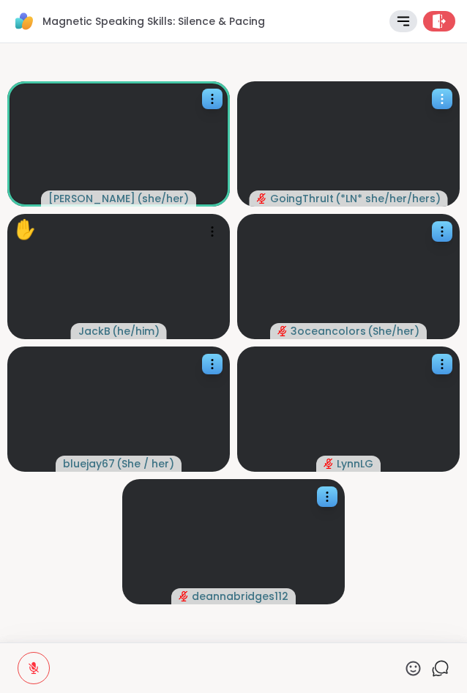
click at [334, 197] on div "GoingThruIt ( *LN* she/her/hers )" at bounding box center [355, 198] width 171 height 15
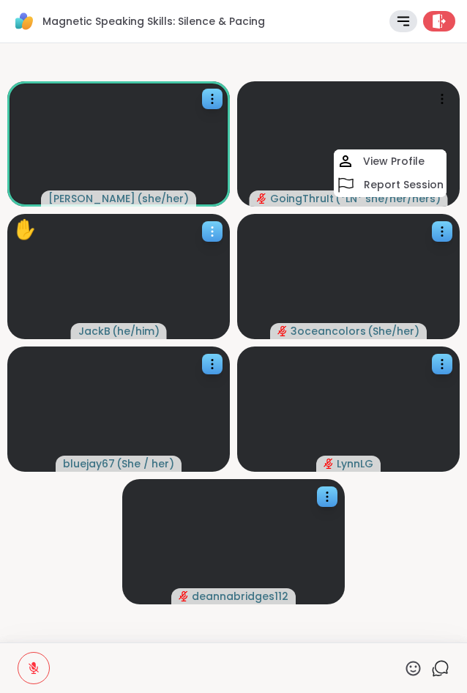
click at [108, 321] on div at bounding box center [118, 276] width 223 height 125
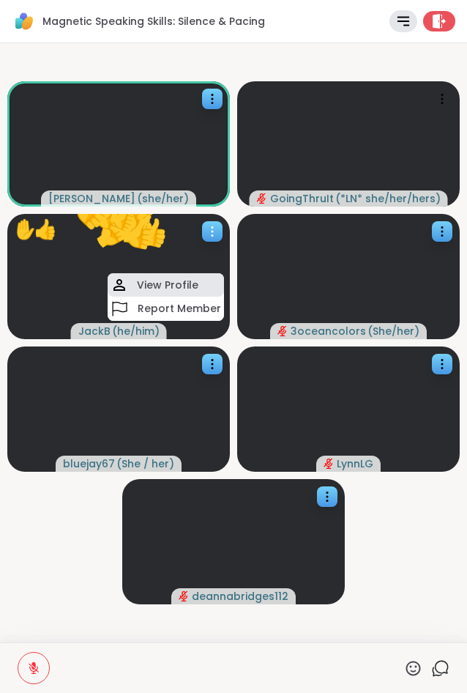
click at [161, 289] on h4 "View Profile" at bounding box center [168, 285] width 62 height 15
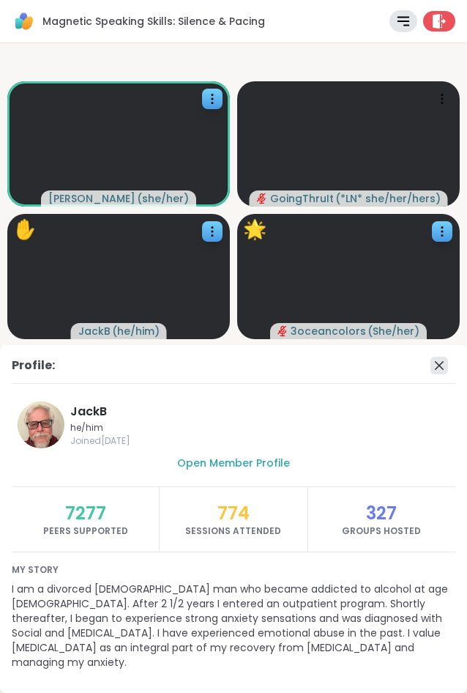
click at [443, 374] on icon at bounding box center [440, 366] width 18 height 18
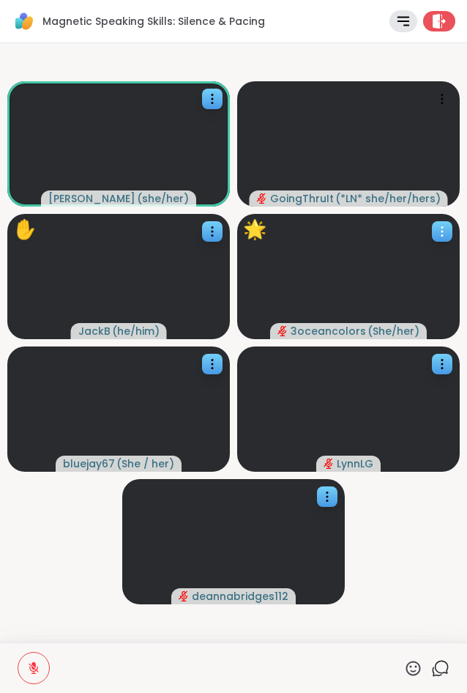
click at [346, 279] on div at bounding box center [348, 276] width 223 height 125
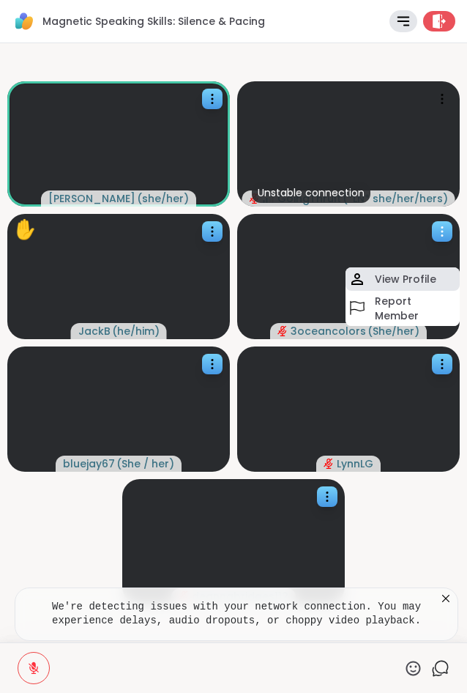
click at [378, 280] on h4 "View Profile" at bounding box center [406, 279] width 62 height 15
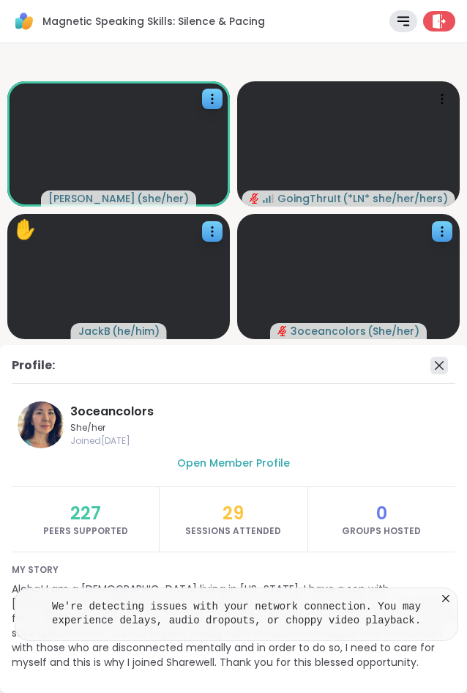
click at [442, 360] on icon at bounding box center [440, 366] width 18 height 18
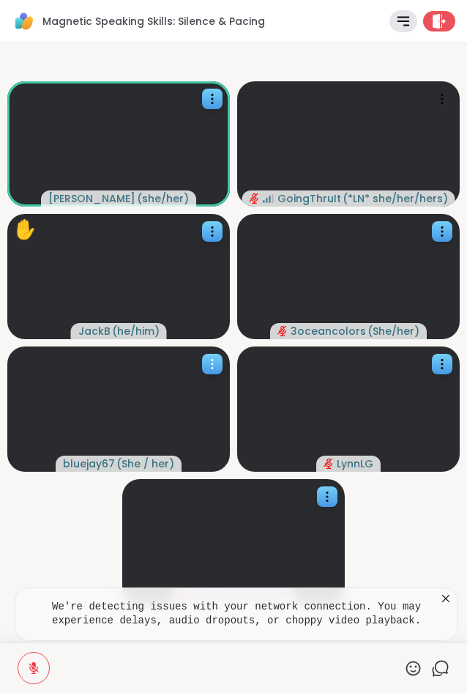
click at [133, 417] on div at bounding box center [118, 408] width 223 height 125
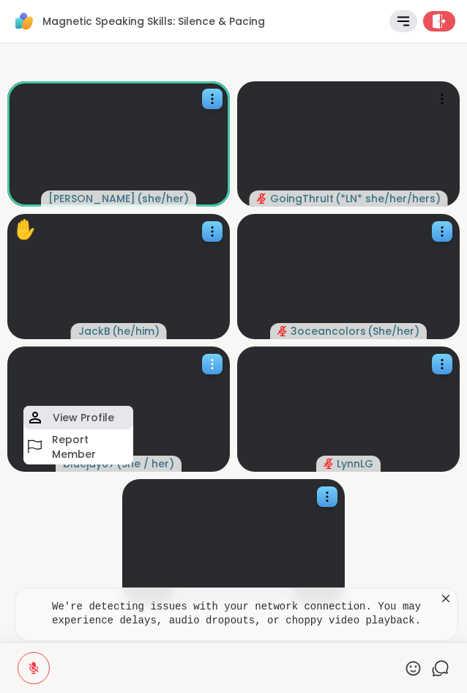
click at [85, 417] on h4 "View Profile" at bounding box center [84, 417] width 62 height 15
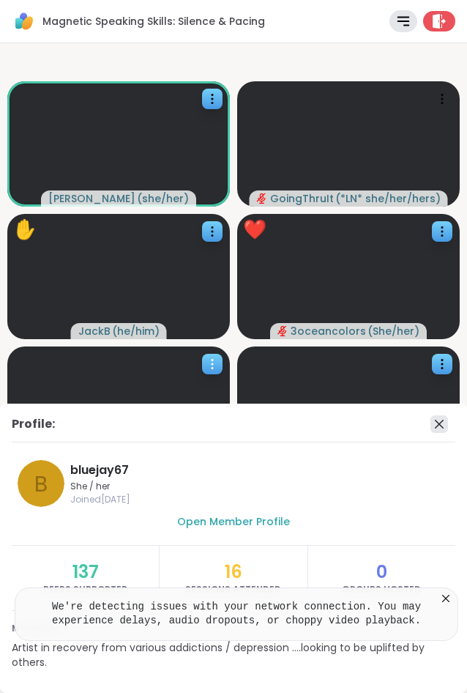
click at [436, 424] on icon at bounding box center [440, 424] width 18 height 18
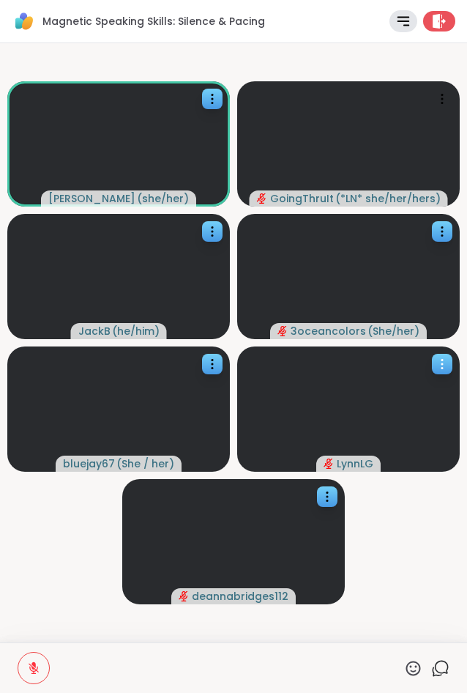
click at [347, 458] on span "LynnLG" at bounding box center [355, 463] width 37 height 15
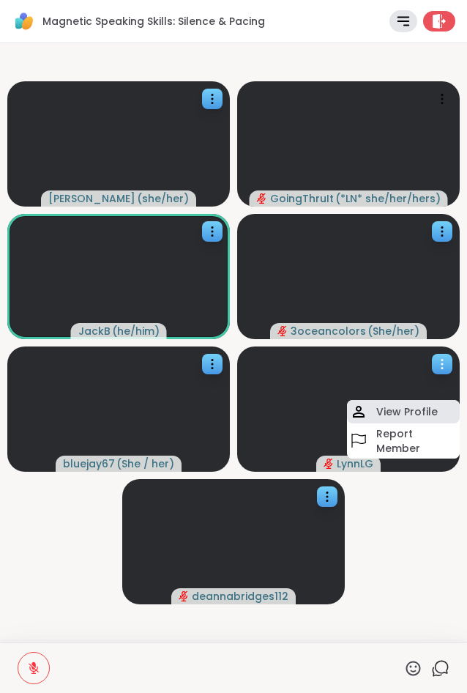
click at [414, 408] on h4 "View Profile" at bounding box center [407, 411] width 62 height 15
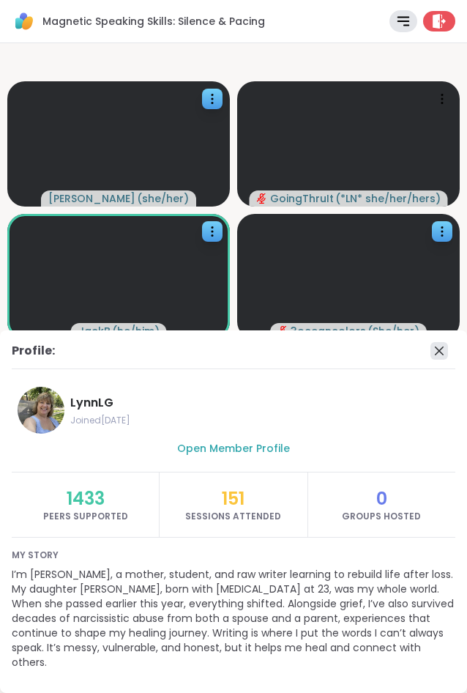
click at [439, 360] on icon at bounding box center [440, 351] width 18 height 18
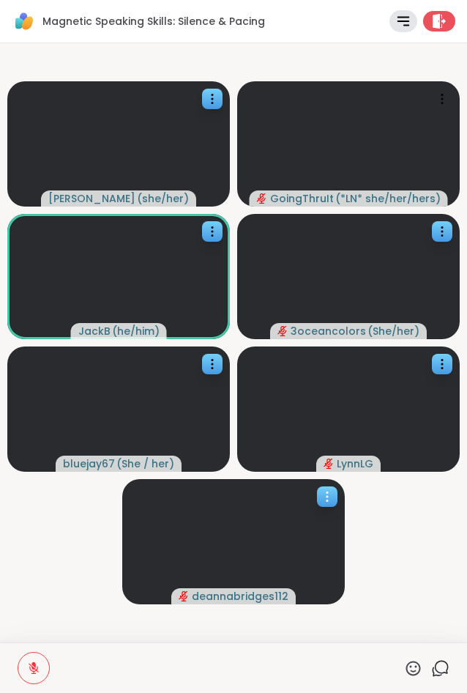
click at [237, 560] on div at bounding box center [233, 541] width 223 height 125
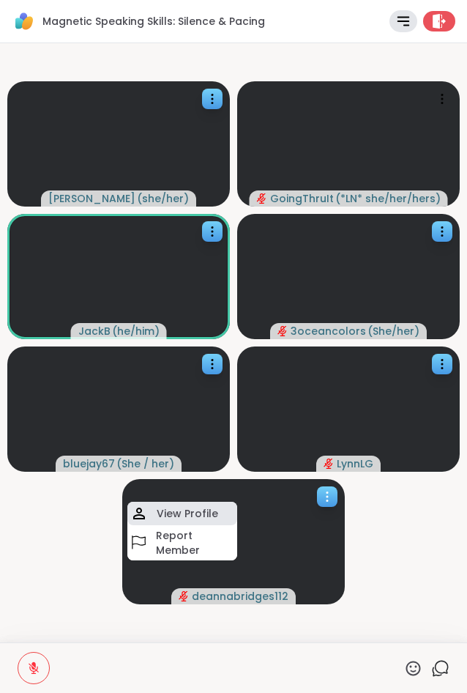
click at [207, 513] on h4 "View Profile" at bounding box center [188, 513] width 62 height 15
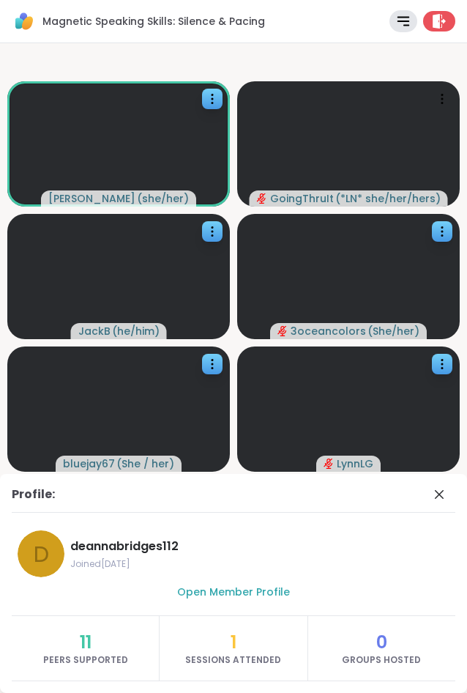
click at [360, 526] on div "d deannabridges112 Joined Sep 2025" at bounding box center [234, 553] width 444 height 59
click at [438, 492] on icon at bounding box center [439, 494] width 9 height 9
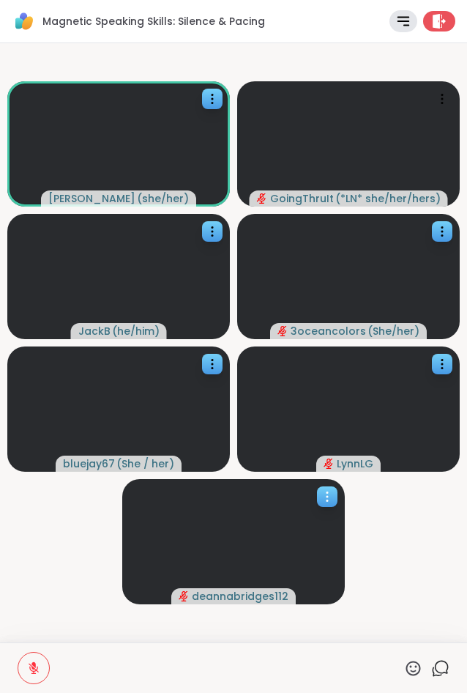
click at [420, 554] on video-player-container "Lisa_LaCroix ( she/her ) GoingThruIt ( *LN* she/her/hers ) JackB ( he/him ) 3oc…" at bounding box center [234, 342] width 450 height 587
click at [64, 543] on video-player-container "Lisa_LaCroix ( she/her ) GoingThruIt ( *LN* she/her/hers ) JackB ( he/him ) 3oc…" at bounding box center [234, 342] width 450 height 587
click at [67, 524] on video-player-container "Lisa_LaCroix ( she/her ) GoingThruIt ( *LN* she/her/hers ) JackB ( he/him ) 3oc…" at bounding box center [234, 342] width 450 height 587
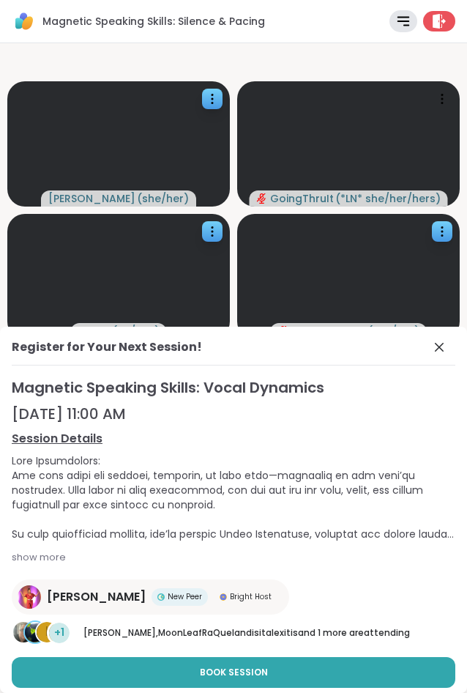
click at [407, 401] on div "Magnetic Speaking Skills: Vocal Dynamics Sep 18, 11:00 AM Session Details show …" at bounding box center [234, 472] width 444 height 190
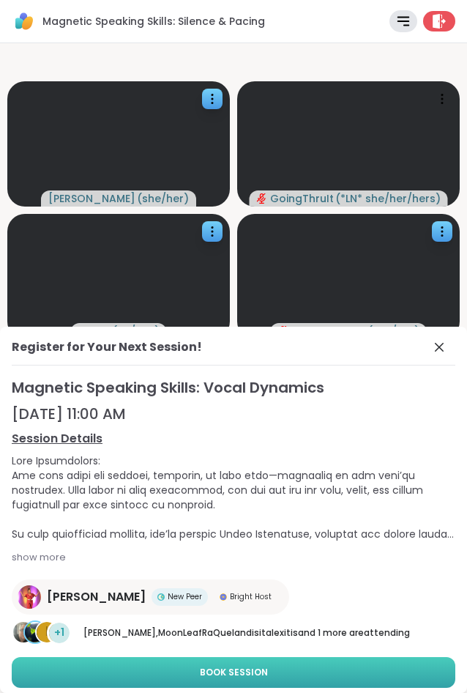
click at [260, 677] on span "Book Session" at bounding box center [234, 672] width 68 height 13
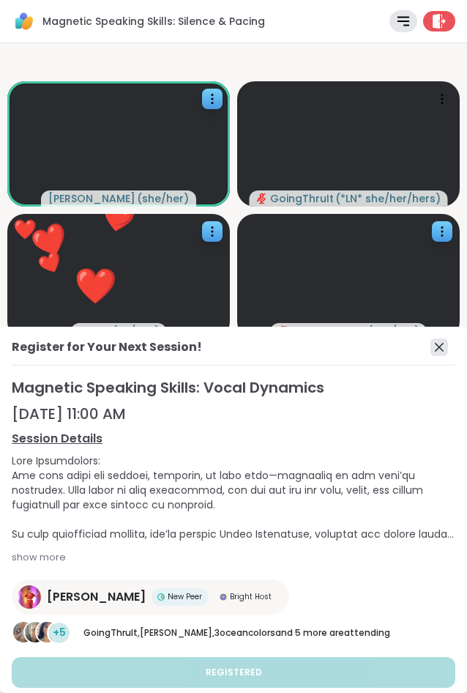
click at [442, 345] on icon at bounding box center [439, 347] width 9 height 9
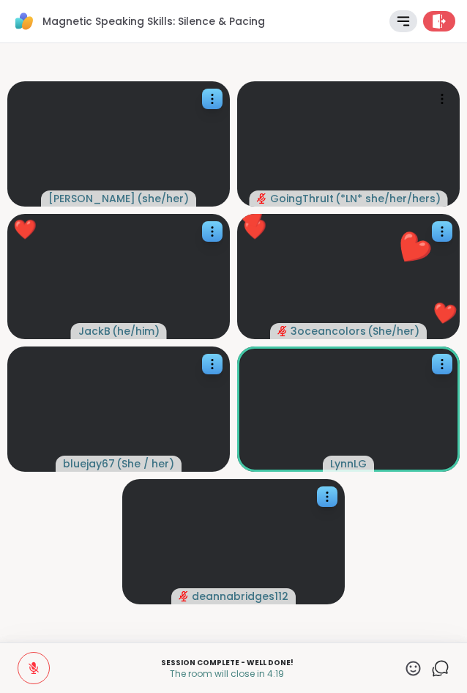
click at [413, 664] on icon at bounding box center [413, 668] width 18 height 18
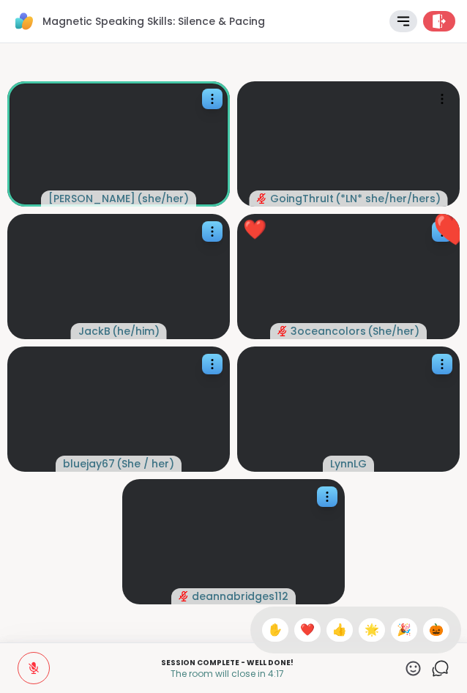
click at [300, 635] on span "❤️" at bounding box center [307, 630] width 15 height 18
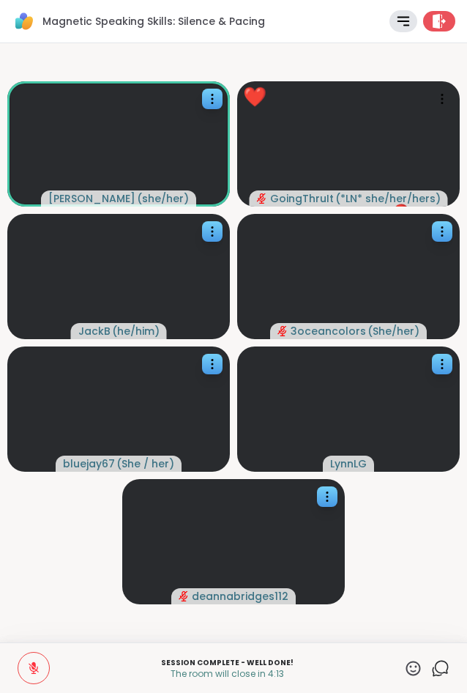
click at [417, 671] on icon at bounding box center [413, 668] width 18 height 18
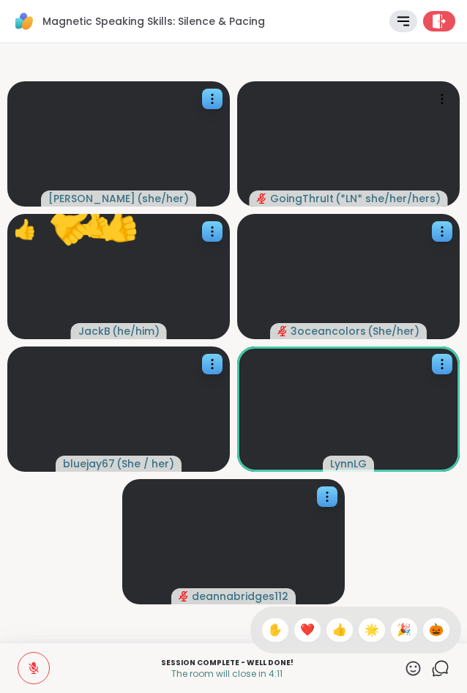
click at [305, 631] on span "❤️" at bounding box center [307, 630] width 15 height 18
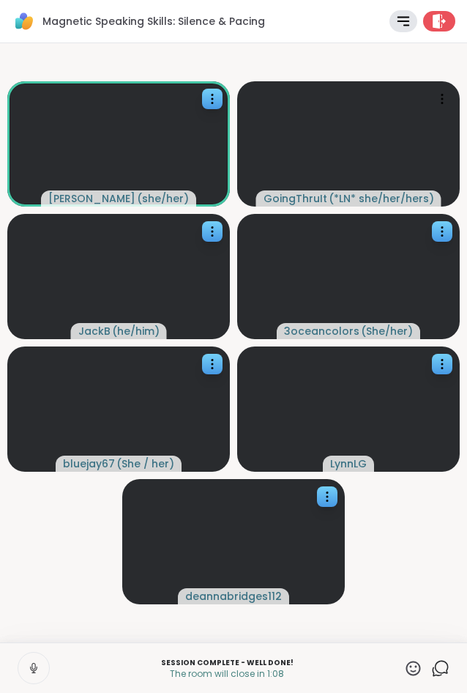
click at [86, 557] on video-player-container "Lisa_LaCroix ( she/her ) GoingThruIt ( *LN* she/her/hers ) JackB ( he/him ) 3oc…" at bounding box center [234, 342] width 450 height 587
click at [91, 532] on video-player-container "Lisa_LaCroix ( she/her ) GoingThruIt ( *LN* she/her/hers ) JackB ( he/him ) 3oc…" at bounding box center [234, 342] width 450 height 587
click at [416, 665] on icon at bounding box center [413, 668] width 18 height 18
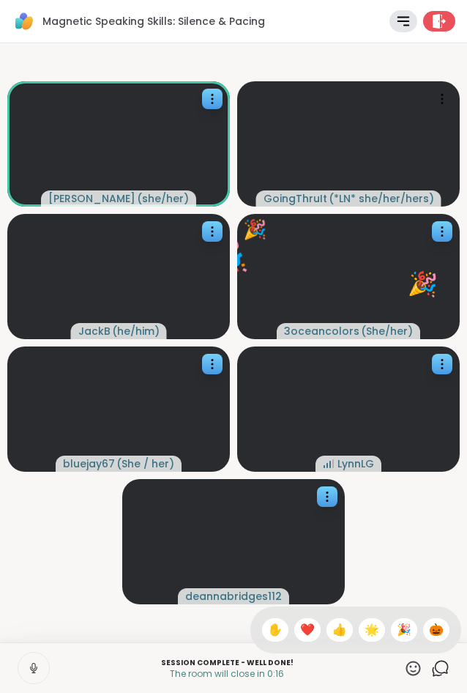
click at [302, 631] on span "❤️" at bounding box center [307, 630] width 15 height 18
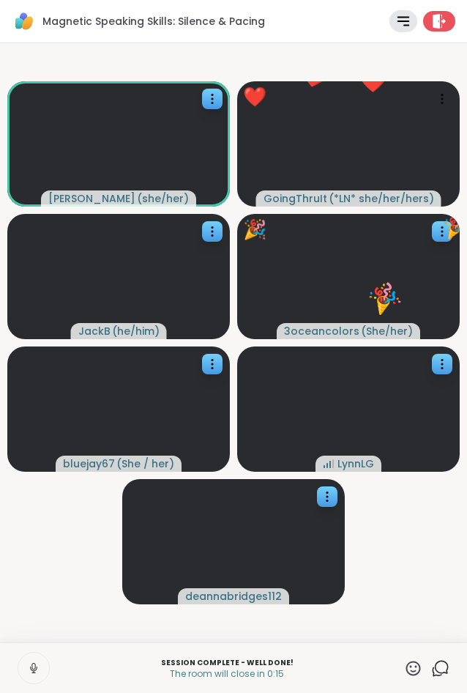
click at [417, 671] on icon at bounding box center [413, 668] width 18 height 18
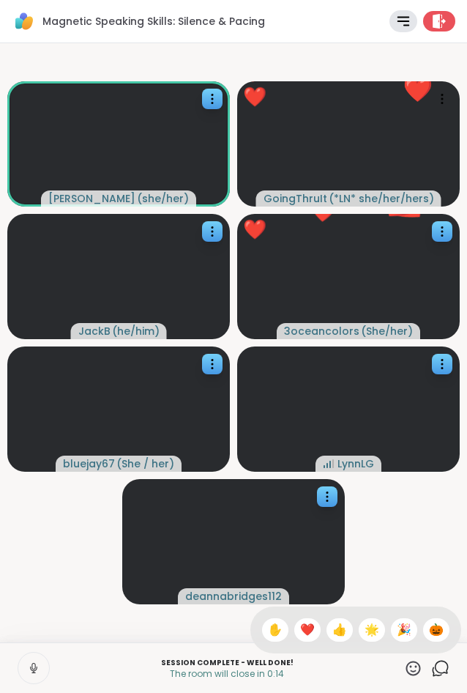
click at [360, 634] on div "🌟" at bounding box center [372, 629] width 26 height 23
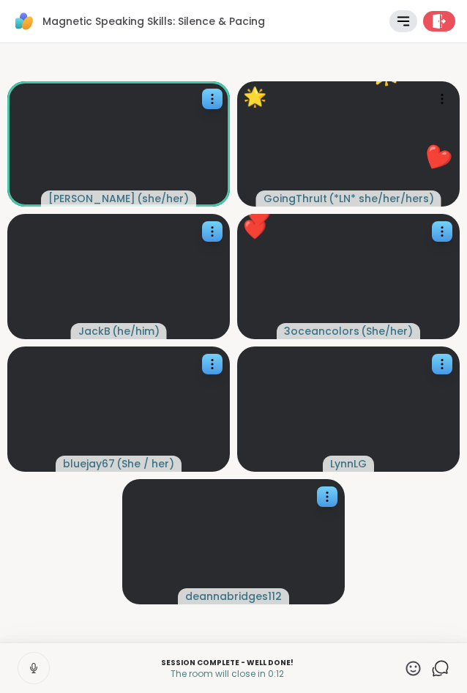
click at [417, 665] on icon at bounding box center [413, 668] width 18 height 18
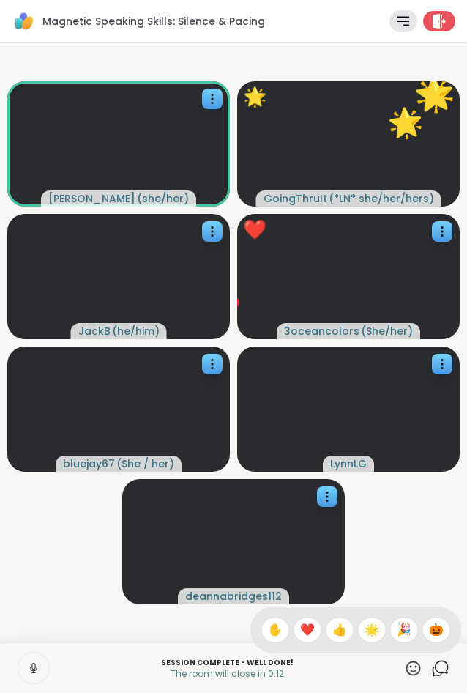
click at [404, 633] on span "🎉" at bounding box center [404, 630] width 15 height 18
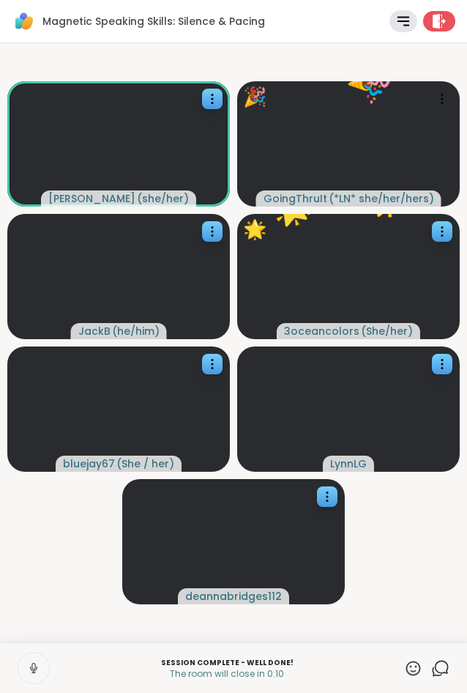
click at [412, 665] on icon at bounding box center [413, 668] width 18 height 18
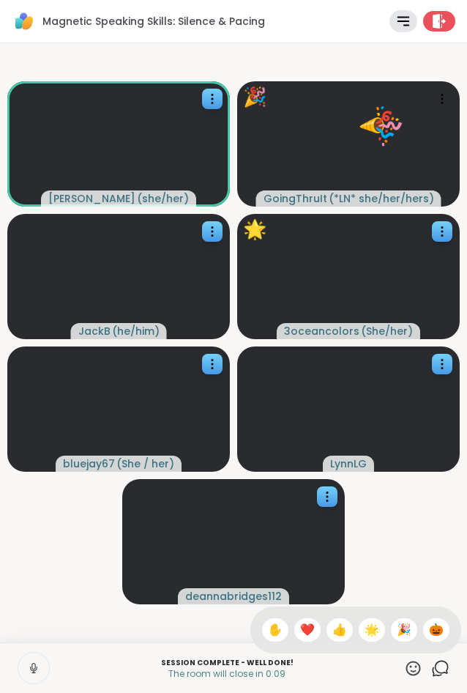
click at [300, 631] on span "❤️" at bounding box center [307, 630] width 15 height 18
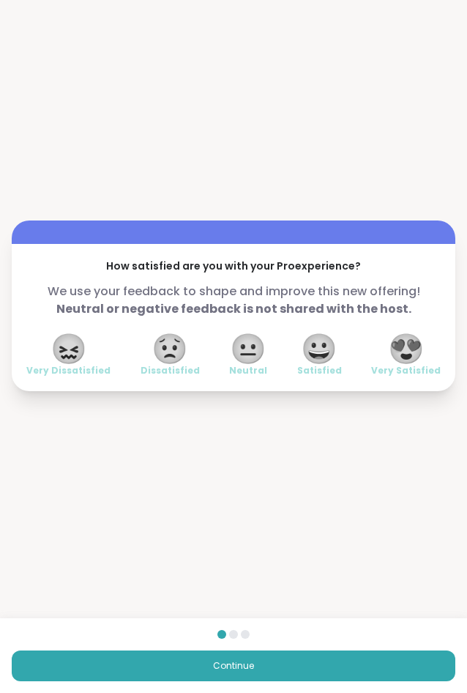
click at [408, 349] on span "😍" at bounding box center [406, 348] width 37 height 26
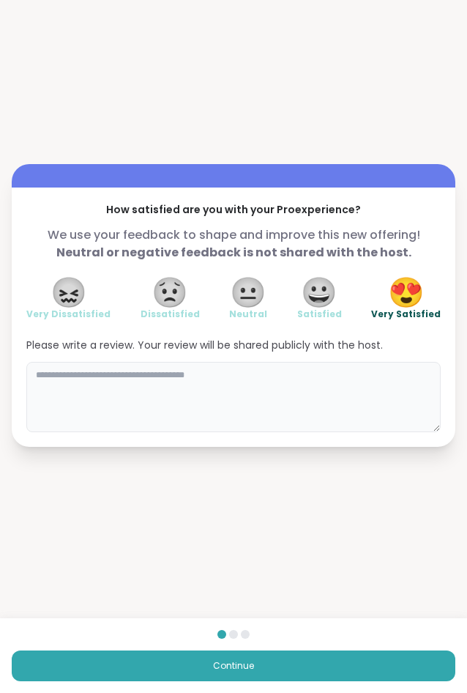
click at [189, 387] on textarea at bounding box center [233, 397] width 415 height 70
click at [121, 376] on textarea "**********" at bounding box center [233, 397] width 415 height 70
click at [146, 376] on textarea "**********" at bounding box center [233, 397] width 415 height 70
click at [239, 374] on textarea "**********" at bounding box center [233, 397] width 415 height 70
click at [111, 376] on textarea "**********" at bounding box center [233, 397] width 415 height 70
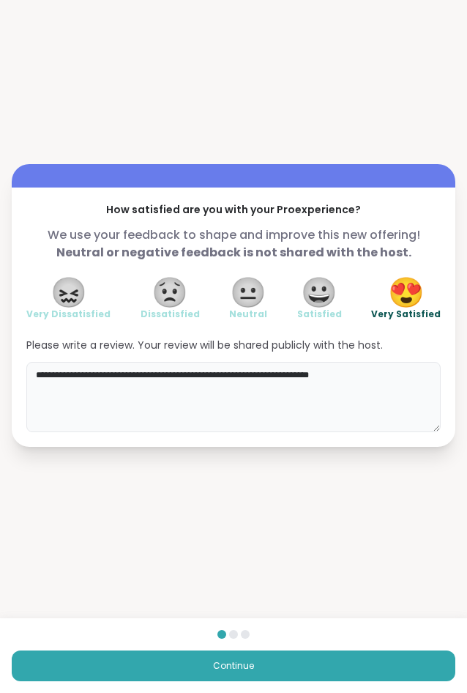
drag, startPoint x: 145, startPoint y: 373, endPoint x: 98, endPoint y: 377, distance: 47.1
click at [98, 377] on textarea "**********" at bounding box center [233, 397] width 415 height 70
click at [324, 379] on textarea "**********" at bounding box center [233, 397] width 415 height 70
click at [146, 393] on textarea "**********" at bounding box center [233, 397] width 415 height 70
click at [56, 375] on textarea "**********" at bounding box center [233, 397] width 415 height 70
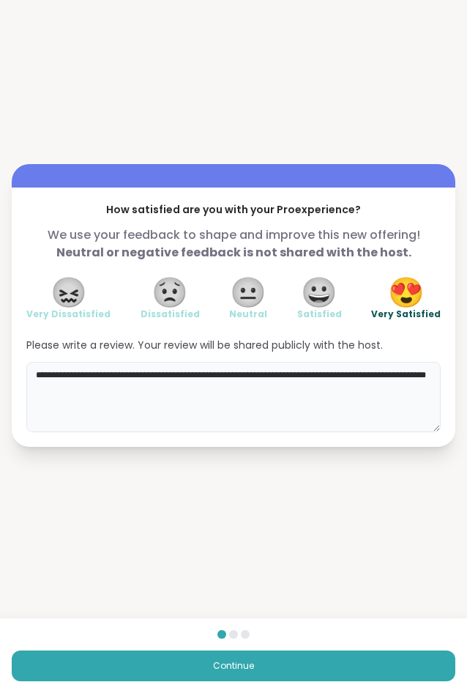
click at [56, 375] on textarea "**********" at bounding box center [233, 397] width 415 height 70
click at [359, 372] on textarea "**********" at bounding box center [233, 397] width 415 height 70
click at [357, 372] on textarea "**********" at bounding box center [233, 397] width 415 height 70
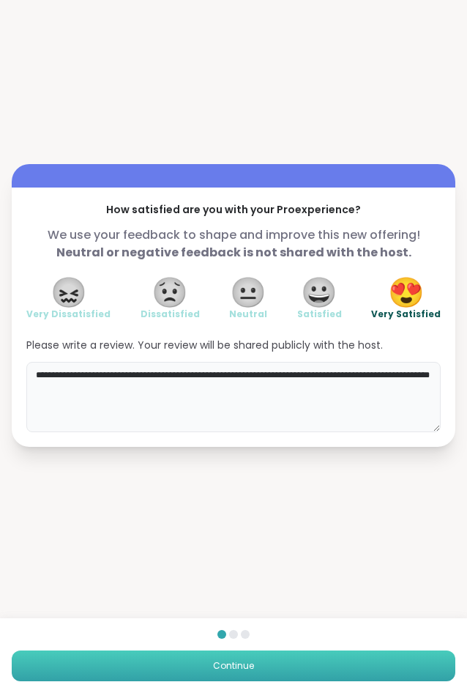
type textarea "**********"
click at [310, 661] on button "Continue" at bounding box center [234, 665] width 444 height 31
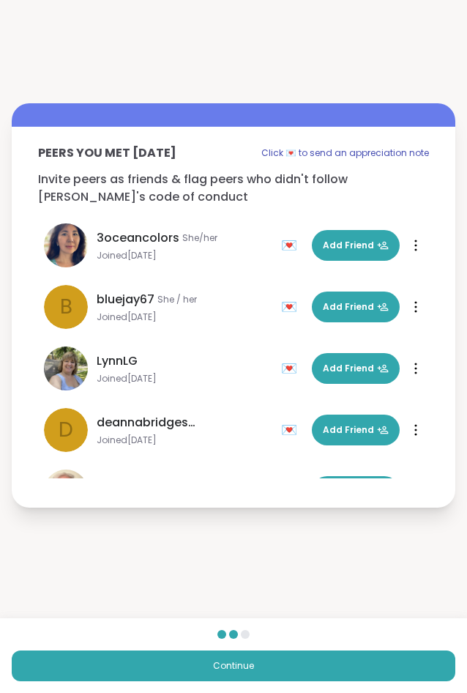
scroll to position [105, 0]
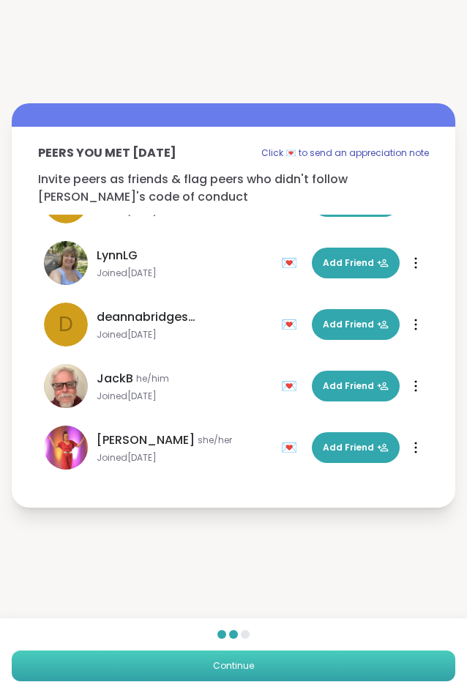
click at [215, 667] on span "Continue" at bounding box center [233, 665] width 41 height 13
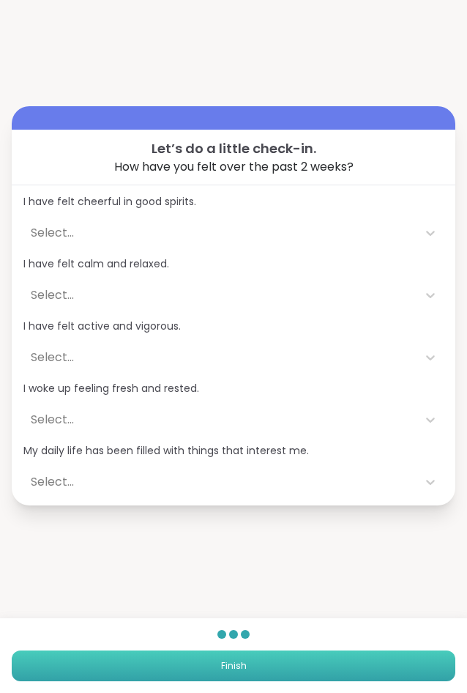
click at [223, 658] on button "Finish" at bounding box center [234, 665] width 444 height 31
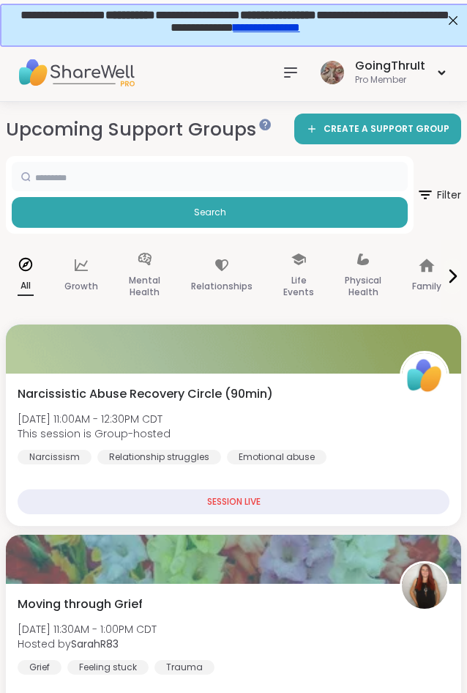
click at [223, 180] on input "text" at bounding box center [210, 176] width 396 height 29
click at [62, 77] on img at bounding box center [76, 72] width 117 height 51
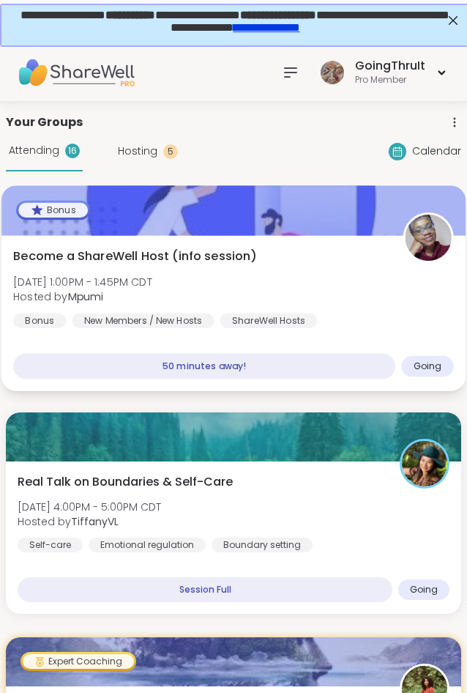
click at [166, 231] on div at bounding box center [233, 210] width 464 height 50
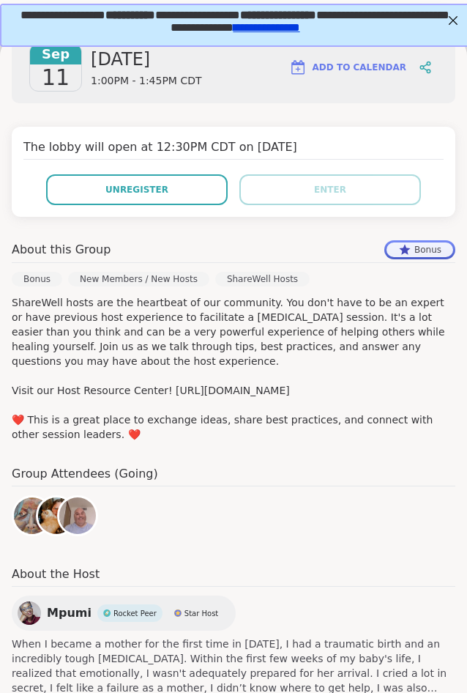
scroll to position [254, 0]
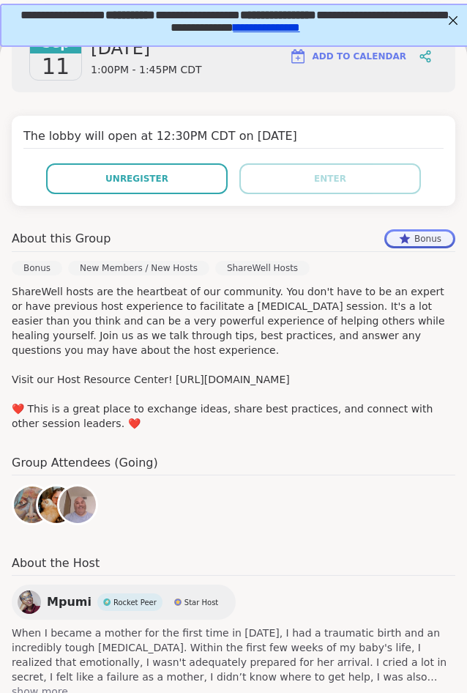
click at [279, 454] on div "Group Attendees (Going)" at bounding box center [234, 492] width 444 height 77
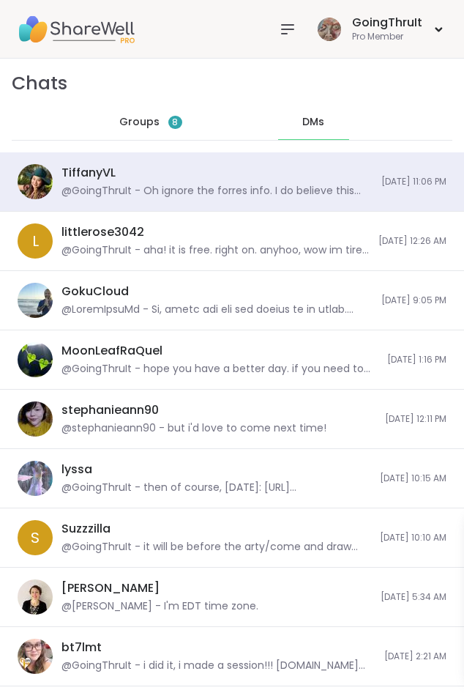
click at [325, 118] on div "DMs" at bounding box center [314, 122] width 72 height 35
click at [146, 120] on span "Groups" at bounding box center [139, 122] width 40 height 15
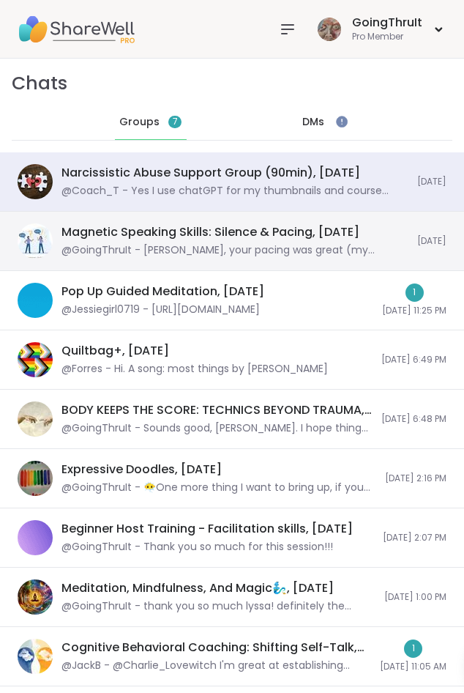
click at [196, 246] on div "@GoingThruIt - [PERSON_NAME], your pacing was great (my [MEDICAL_DATA]) and yah…" at bounding box center [235, 250] width 347 height 15
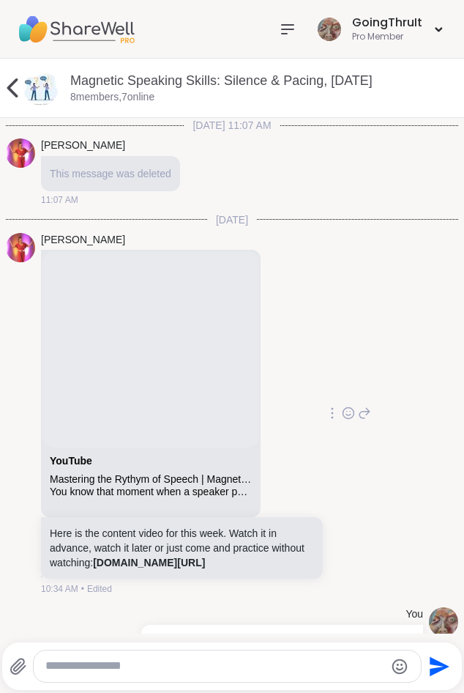
scroll to position [643, 0]
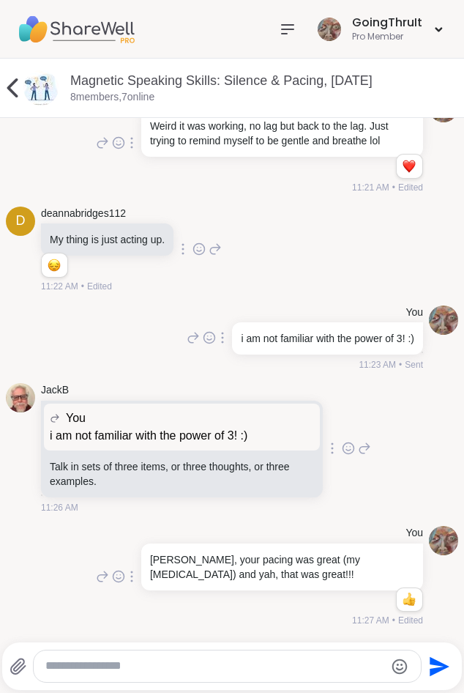
click at [12, 92] on icon at bounding box center [12, 87] width 11 height 19
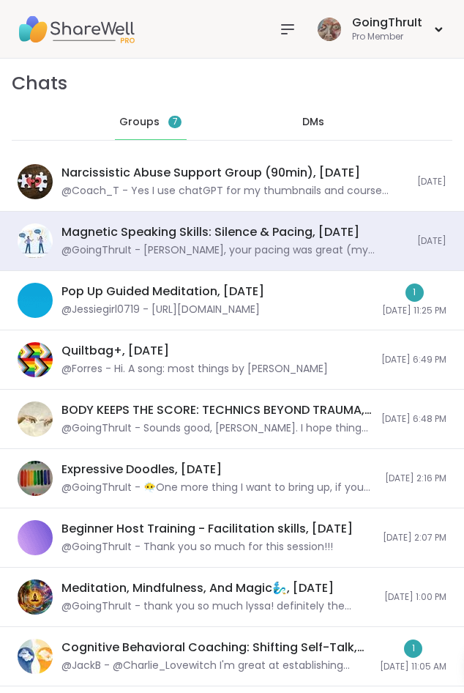
scroll to position [716, 0]
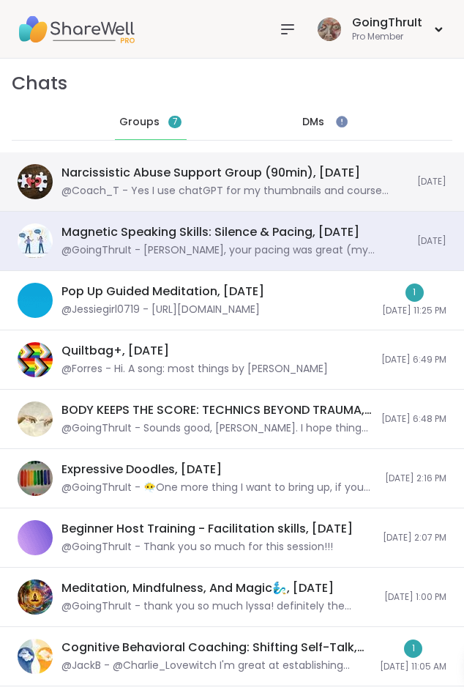
click at [163, 195] on div "@Coach_T - Yes I use chatGPT for my thumbnails and course content with copilot …" at bounding box center [235, 191] width 347 height 15
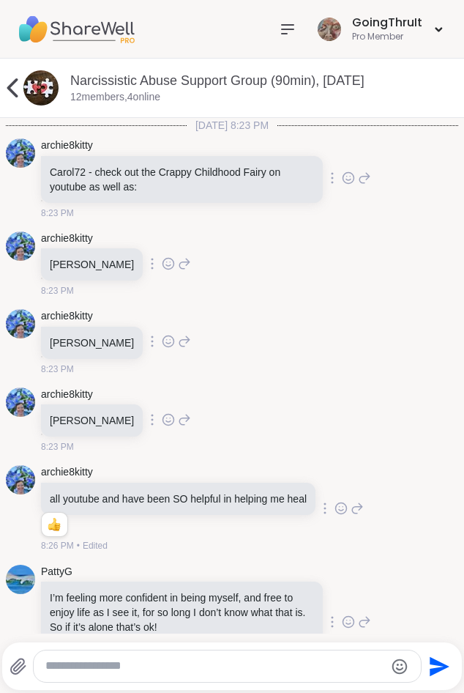
scroll to position [4876, 0]
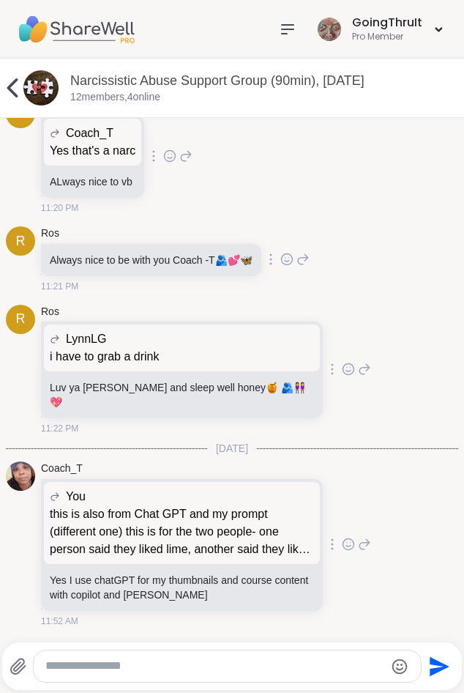
click at [286, 29] on icon at bounding box center [288, 29] width 12 height 9
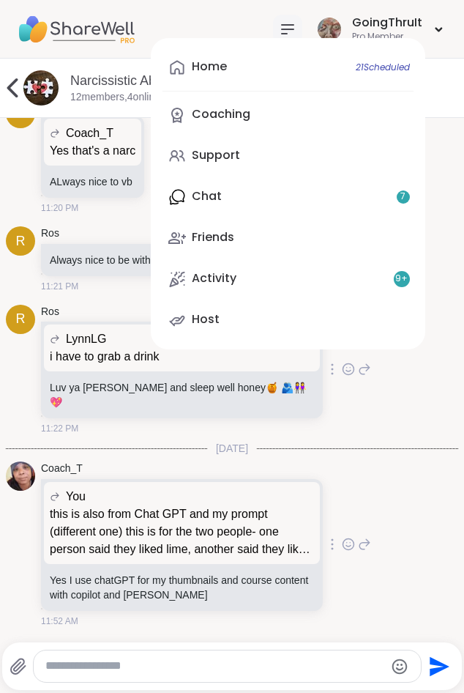
click at [361, 418] on div "R [PERSON_NAME] i have to grab a drink i have to grab a drink Luv ya [PERSON_NA…" at bounding box center [232, 370] width 453 height 143
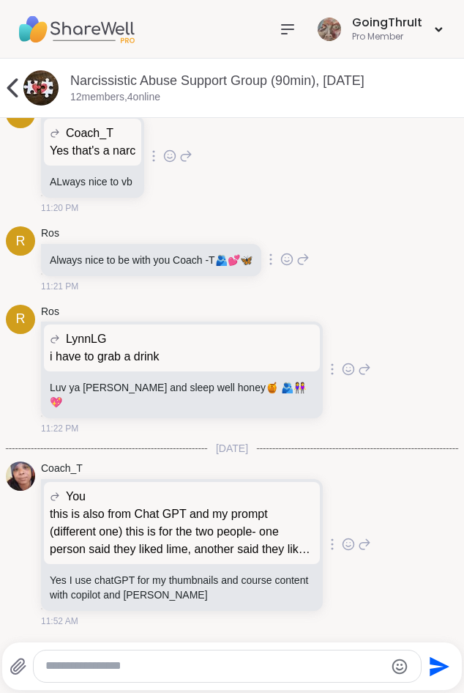
click at [18, 89] on icon at bounding box center [12, 87] width 29 height 29
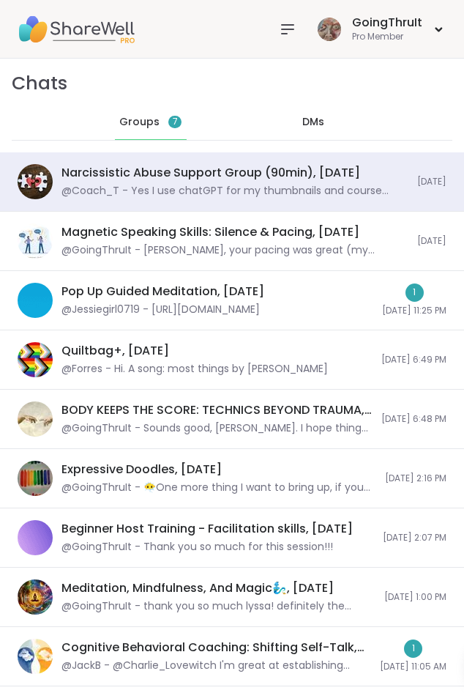
scroll to position [5781, 0]
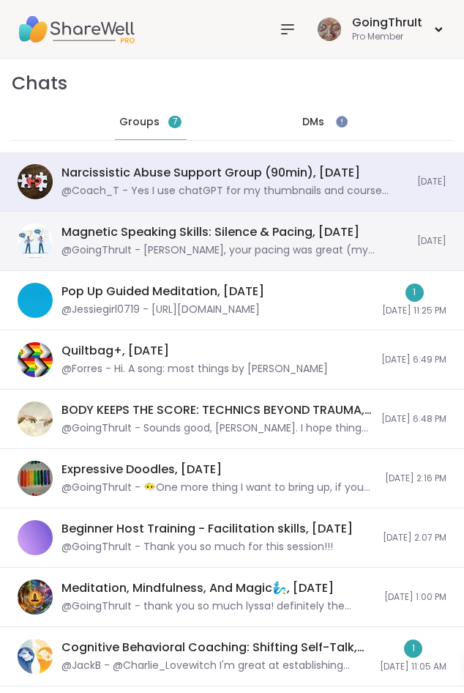
click at [159, 242] on div "Magnetic Speaking Skills: Silence & Pacing, [DATE] @GoingThruIt - [PERSON_NAME]…" at bounding box center [235, 241] width 347 height 34
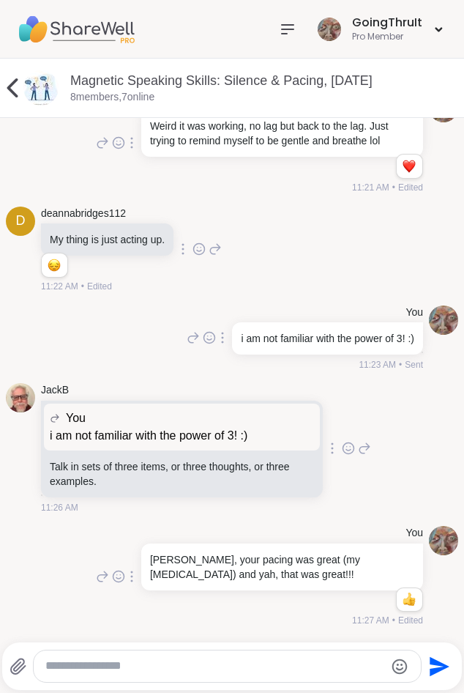
scroll to position [850, 0]
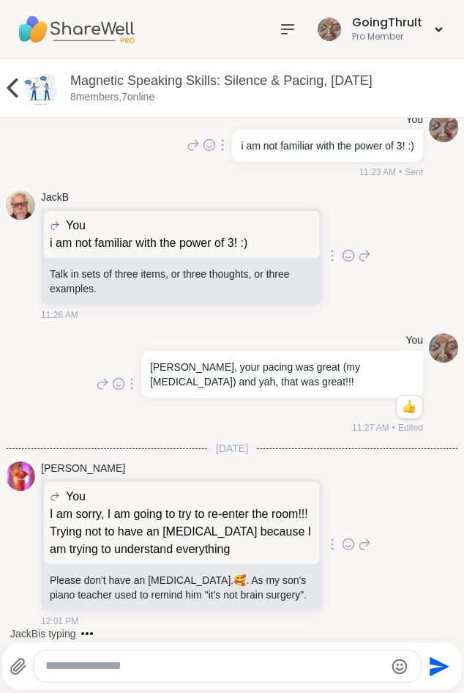
click at [395, 575] on div "[PERSON_NAME] You I am sorry, I am going to try to re-enter the room!!! Trying …" at bounding box center [232, 545] width 453 height 178
click at [342, 540] on icon at bounding box center [348, 544] width 13 height 15
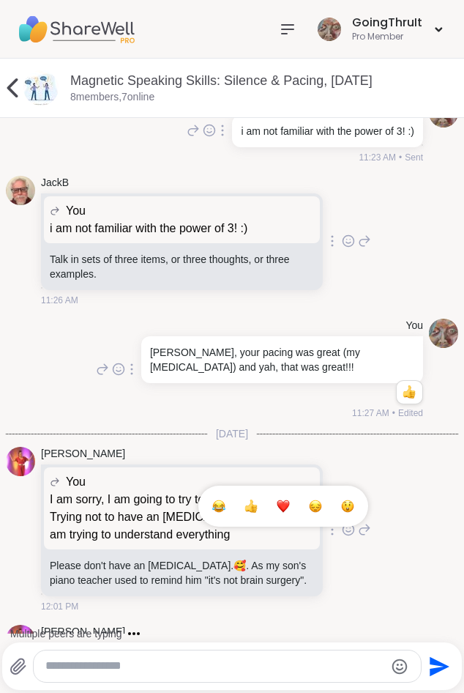
scroll to position [929, 0]
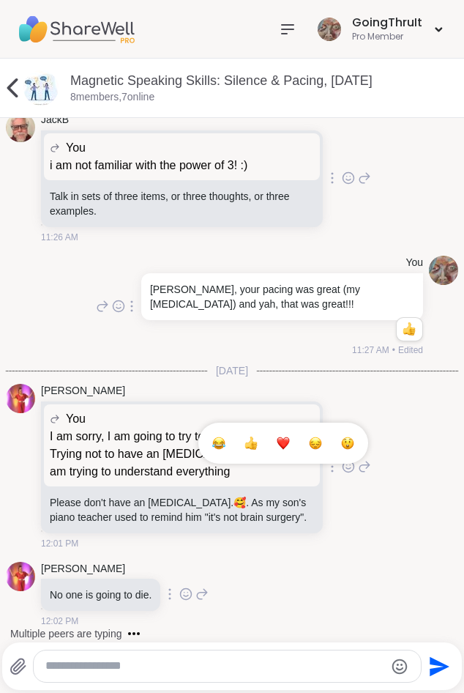
click at [277, 436] on div "Select Reaction: Heart" at bounding box center [283, 442] width 13 height 13
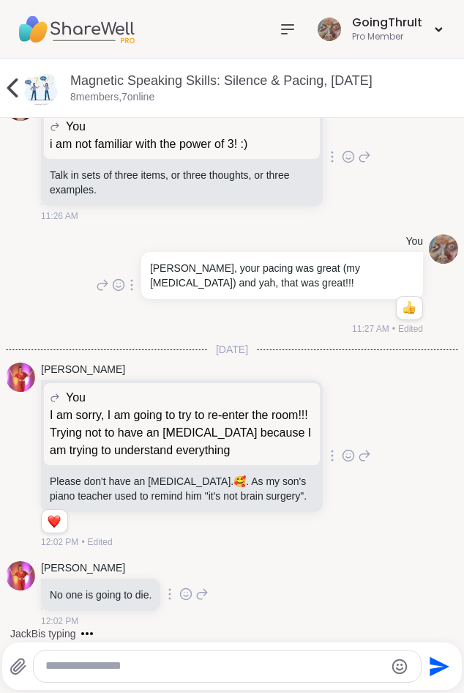
scroll to position [949, 0]
click at [193, 592] on icon at bounding box center [185, 594] width 13 height 15
click at [193, 572] on div "Select Reaction: Heart" at bounding box center [185, 570] width 13 height 13
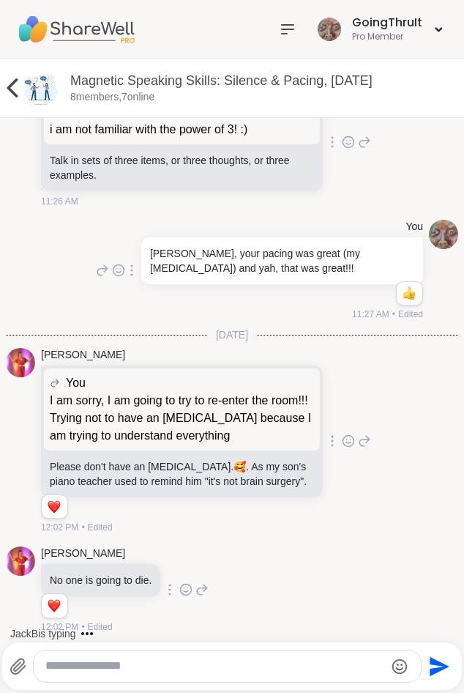
scroll to position [970, 0]
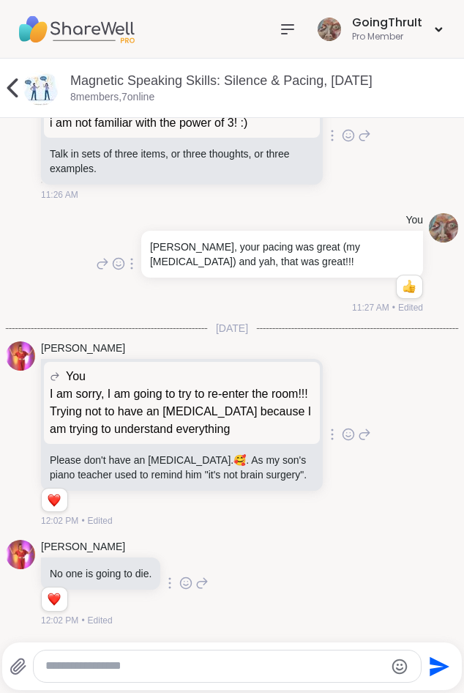
click at [87, 672] on textarea "Type your message" at bounding box center [214, 665] width 339 height 15
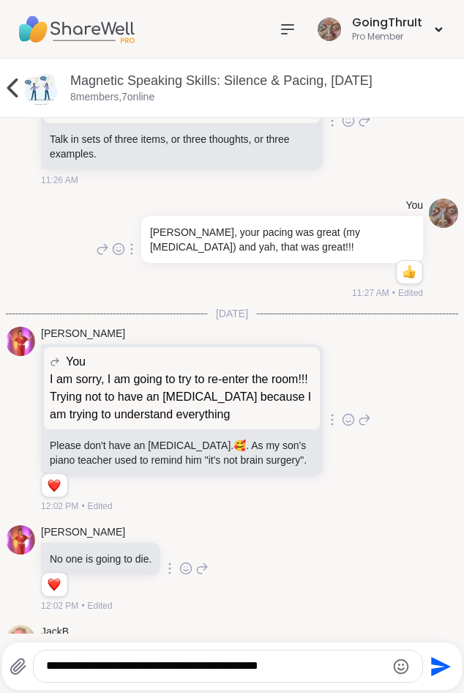
scroll to position [1107, 0]
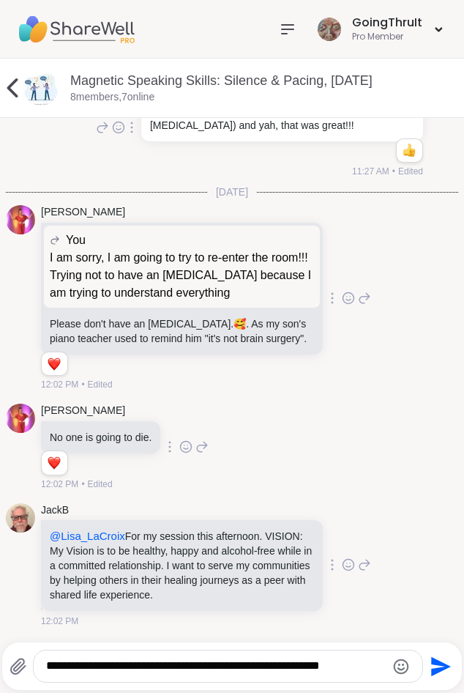
type textarea "**********"
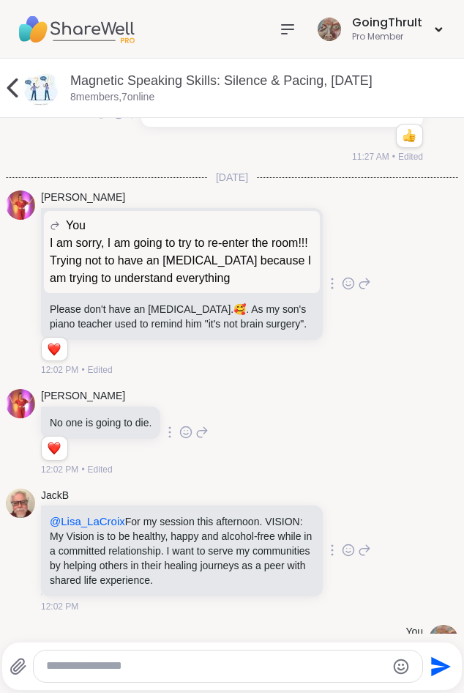
scroll to position [1200, 0]
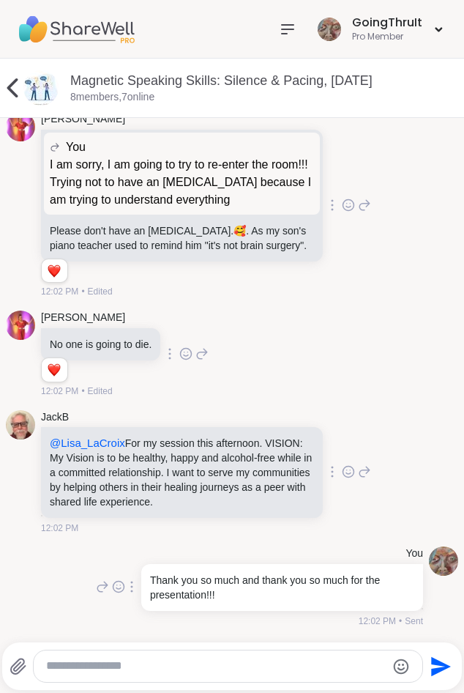
click at [289, 667] on textarea "Type your message" at bounding box center [215, 665] width 339 height 15
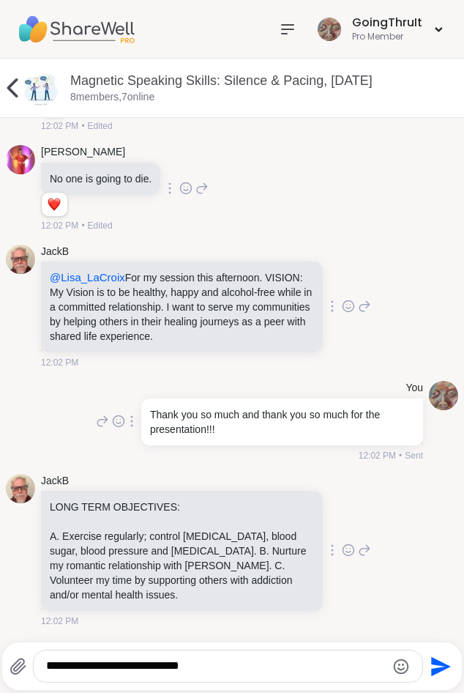
type textarea "**********"
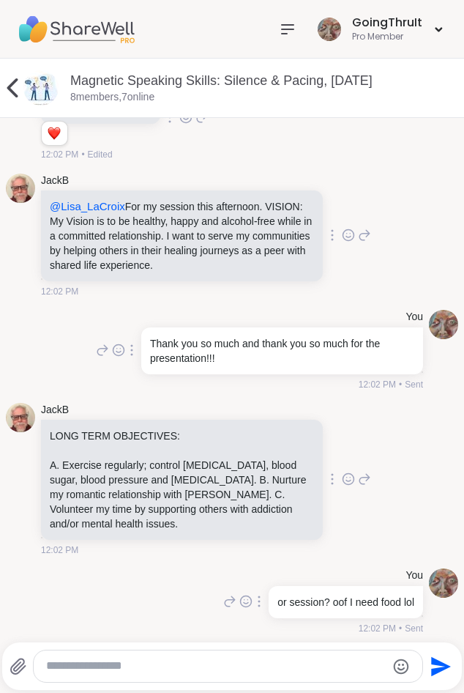
scroll to position [1443, 0]
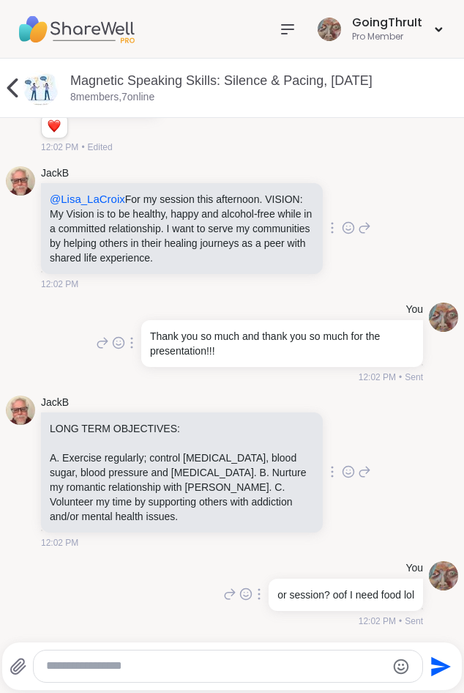
click at [141, 658] on div at bounding box center [228, 665] width 388 height 31
click at [72, 660] on textarea "Type your message" at bounding box center [215, 665] width 339 height 15
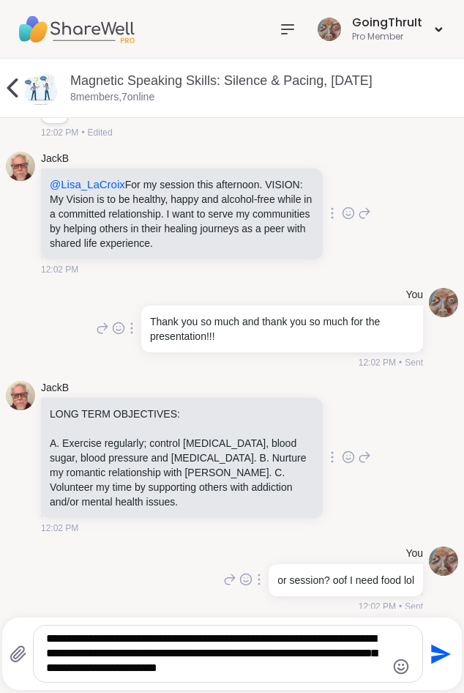
click at [263, 651] on textarea "**********" at bounding box center [215, 653] width 339 height 45
click at [270, 655] on textarea "**********" at bounding box center [215, 653] width 339 height 45
click at [373, 669] on textarea "**********" at bounding box center [215, 653] width 339 height 45
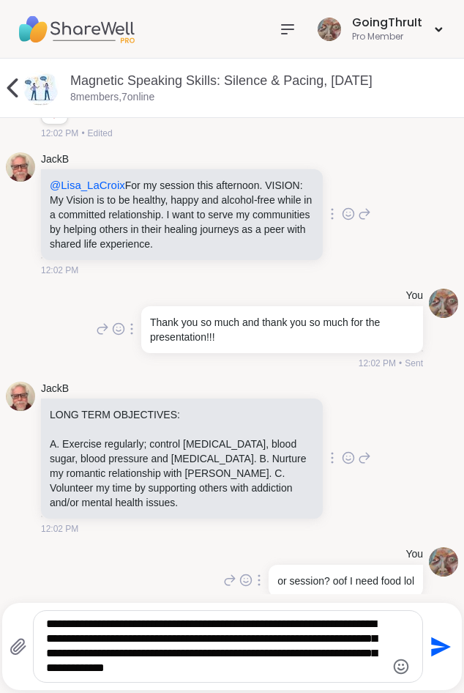
scroll to position [1483, 0]
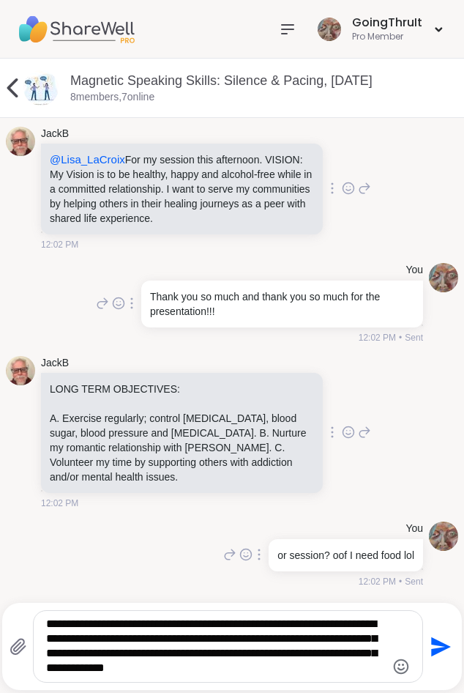
click at [171, 637] on textarea "**********" at bounding box center [215, 646] width 339 height 59
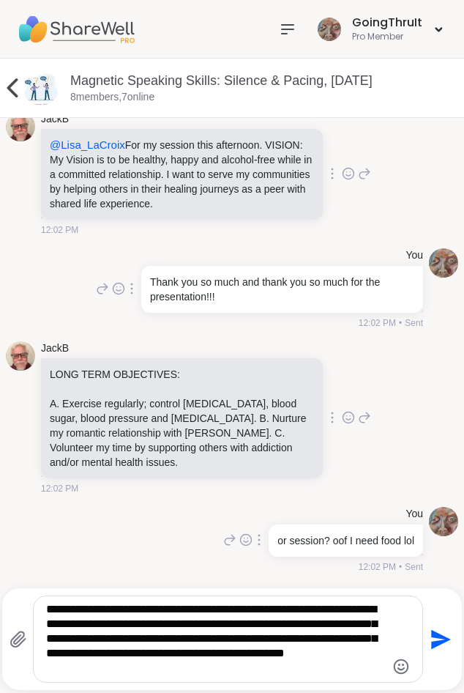
click at [190, 673] on textarea "**********" at bounding box center [215, 639] width 339 height 74
click at [404, 666] on icon "Emoji picker" at bounding box center [402, 667] width 18 height 18
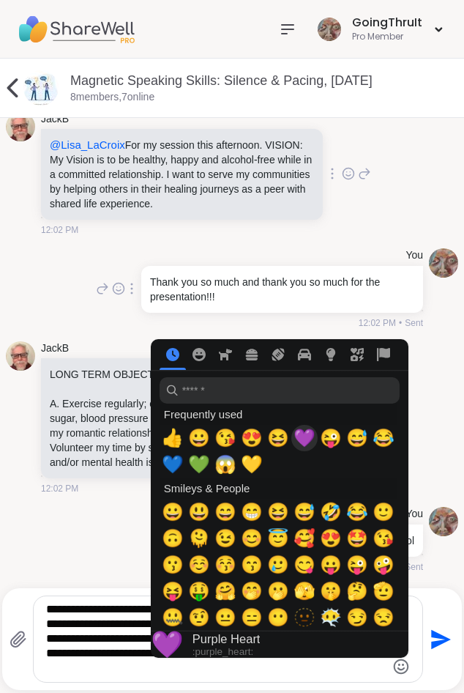
click at [300, 439] on span "💜" at bounding box center [305, 438] width 22 height 21
click at [216, 667] on textarea "**********" at bounding box center [215, 639] width 339 height 74
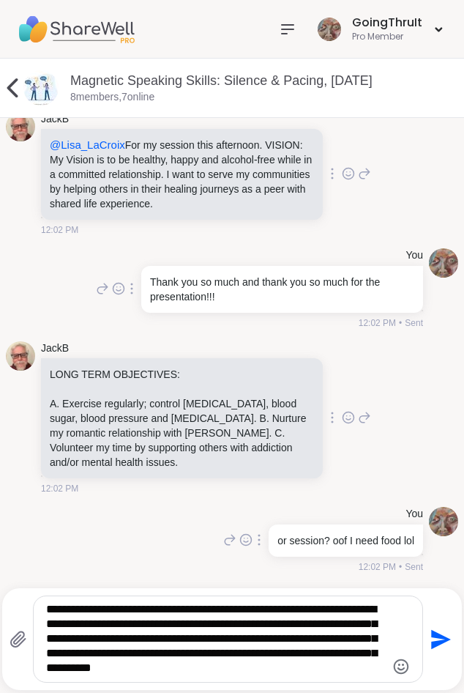
type textarea "**********"
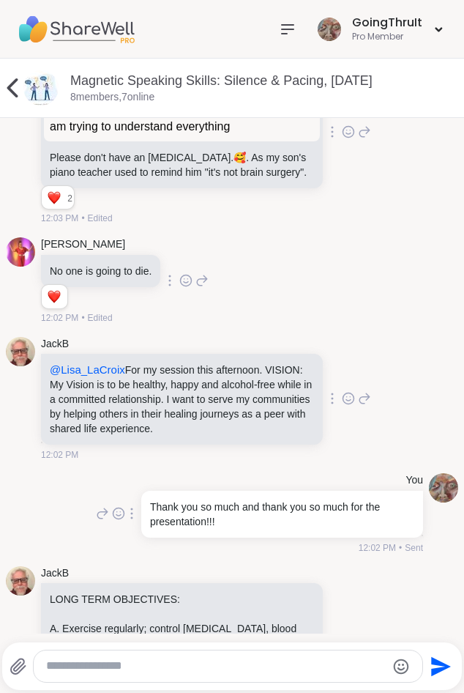
scroll to position [1226, 0]
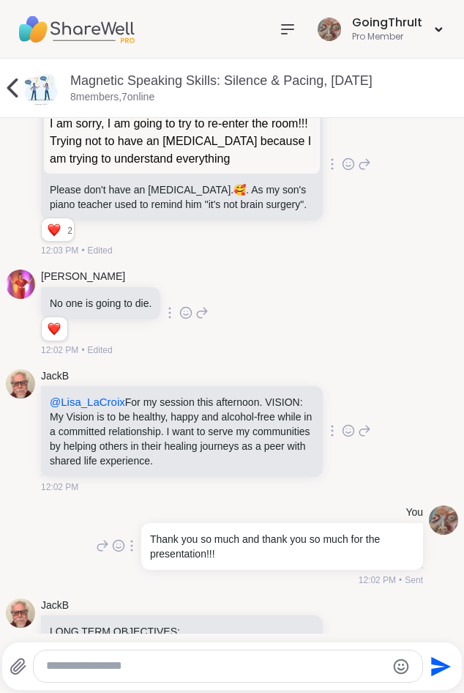
click at [346, 438] on icon at bounding box center [348, 430] width 13 height 15
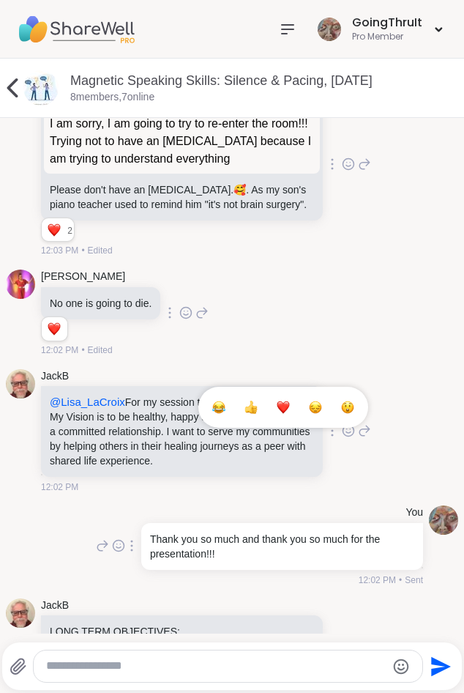
click at [274, 422] on button "Select Reaction: Heart" at bounding box center [283, 407] width 29 height 29
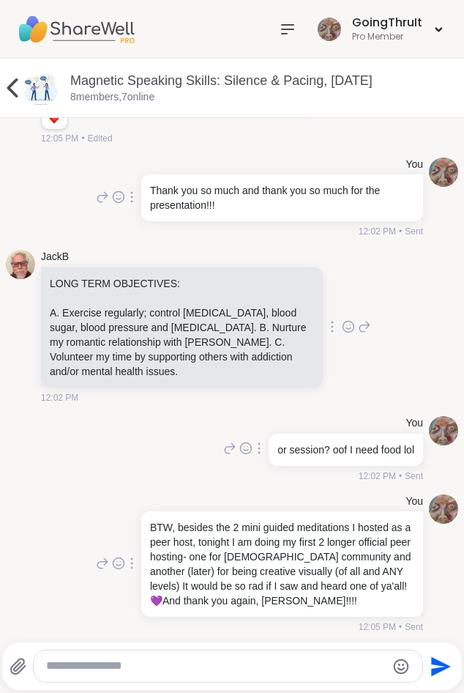
scroll to position [1616, 0]
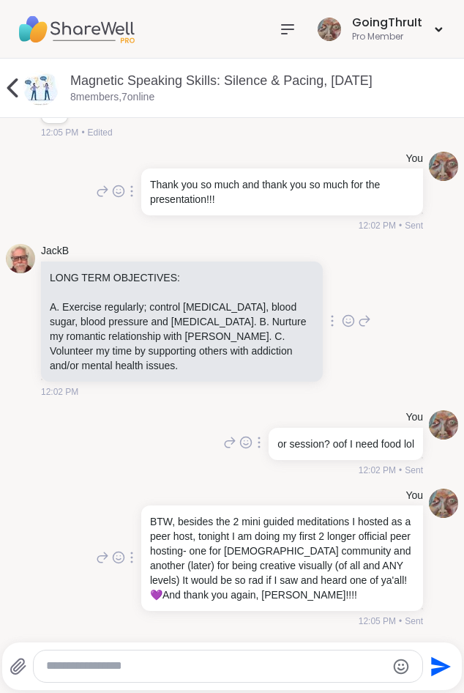
click at [162, 659] on textarea "Type your message" at bounding box center [215, 665] width 339 height 15
click at [162, 656] on div at bounding box center [228, 665] width 388 height 31
click at [157, 669] on textarea "Type your message" at bounding box center [215, 665] width 339 height 15
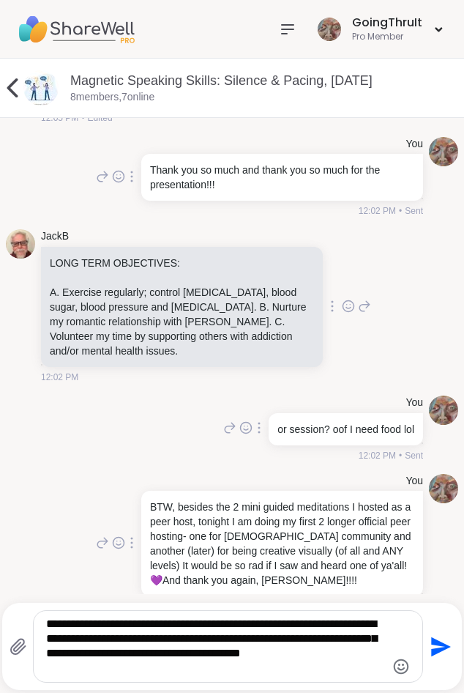
type textarea "**********"
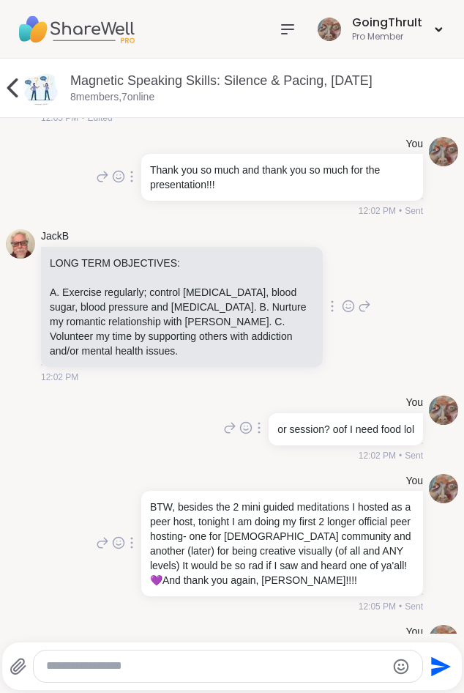
scroll to position [1738, 0]
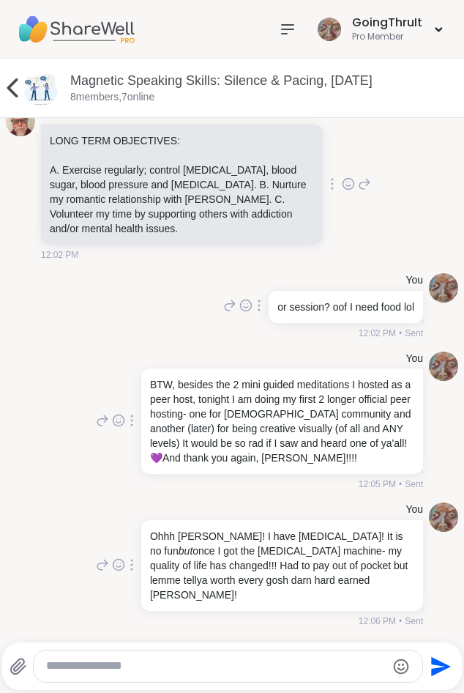
click at [105, 385] on div "You BTW, besides the 2 mini guided meditations I hosted as a peer host, tonight…" at bounding box center [258, 422] width 330 height 140
click at [166, 666] on textarea "Type your message" at bounding box center [215, 665] width 339 height 15
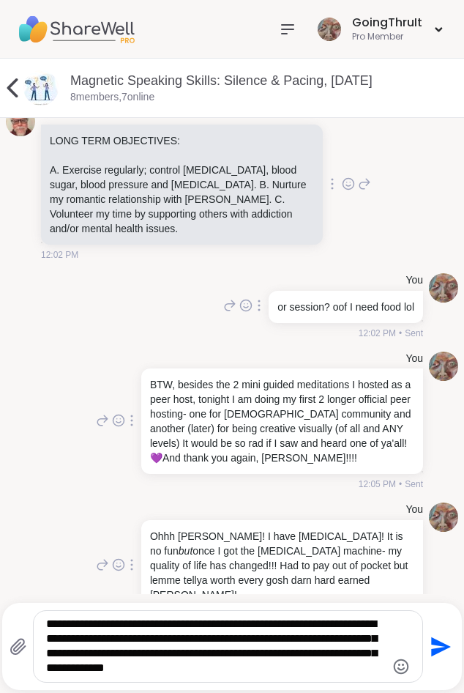
type textarea "**********"
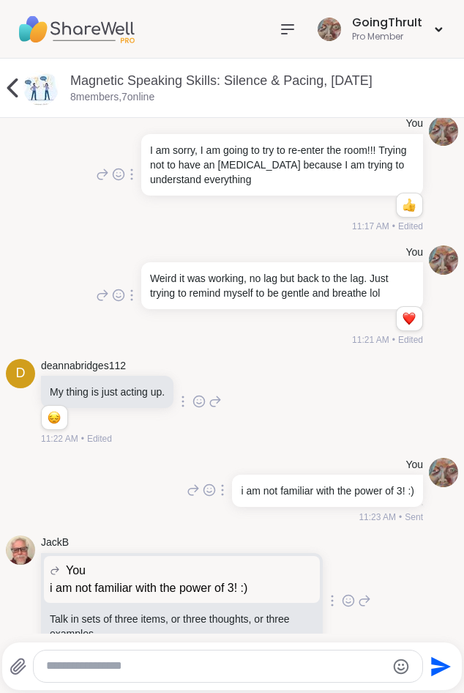
scroll to position [0, 0]
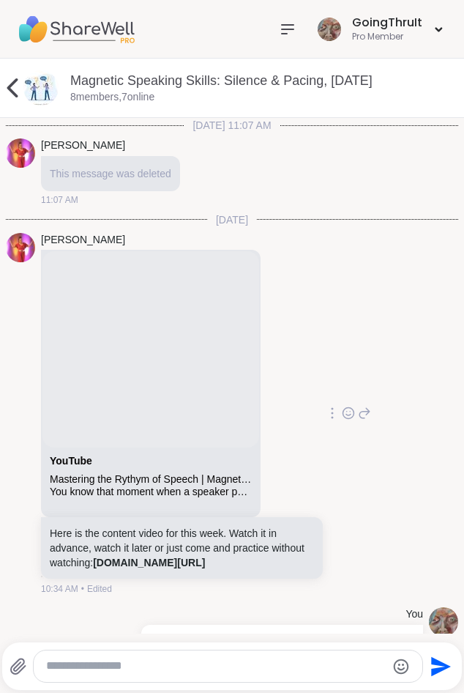
click at [10, 93] on icon at bounding box center [12, 87] width 29 height 29
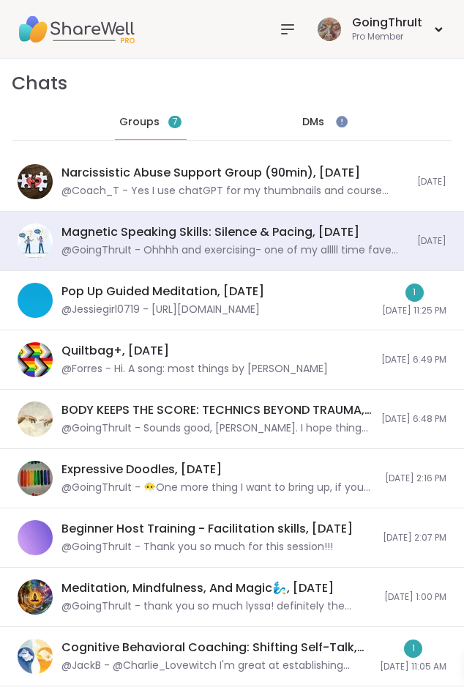
click at [322, 115] on span "DMs" at bounding box center [313, 122] width 22 height 15
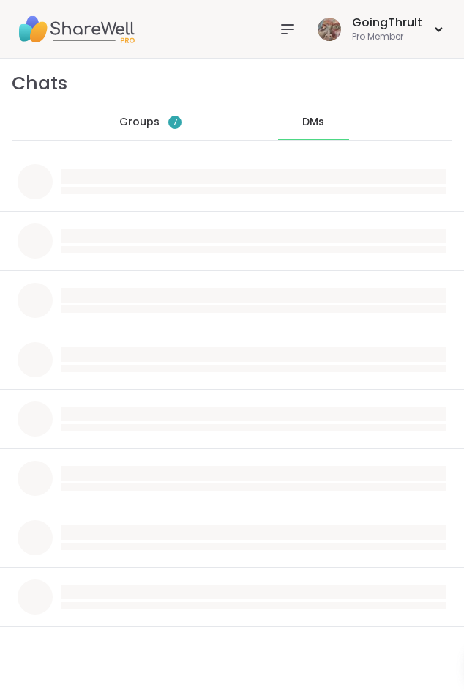
click at [149, 125] on span "Groups" at bounding box center [139, 122] width 40 height 15
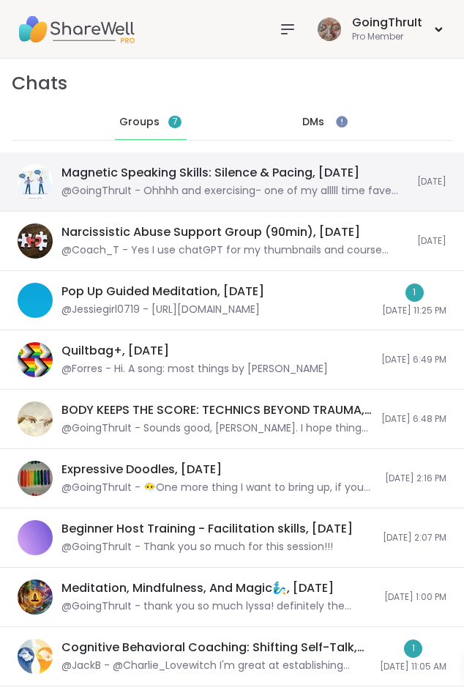
click at [148, 186] on div "@GoingThruIt - Ohhhh and exercising- one of my alllll time fave things- nature …" at bounding box center [235, 191] width 347 height 15
